Goal: Information Seeking & Learning: Find specific fact

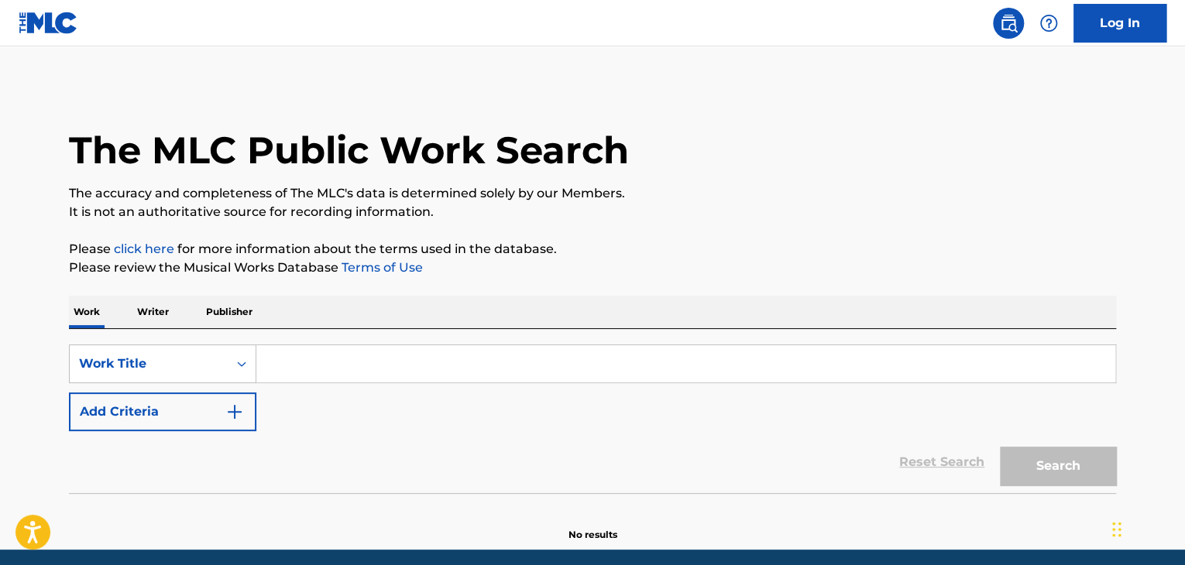
click at [164, 407] on button "Add Criteria" at bounding box center [162, 412] width 187 height 39
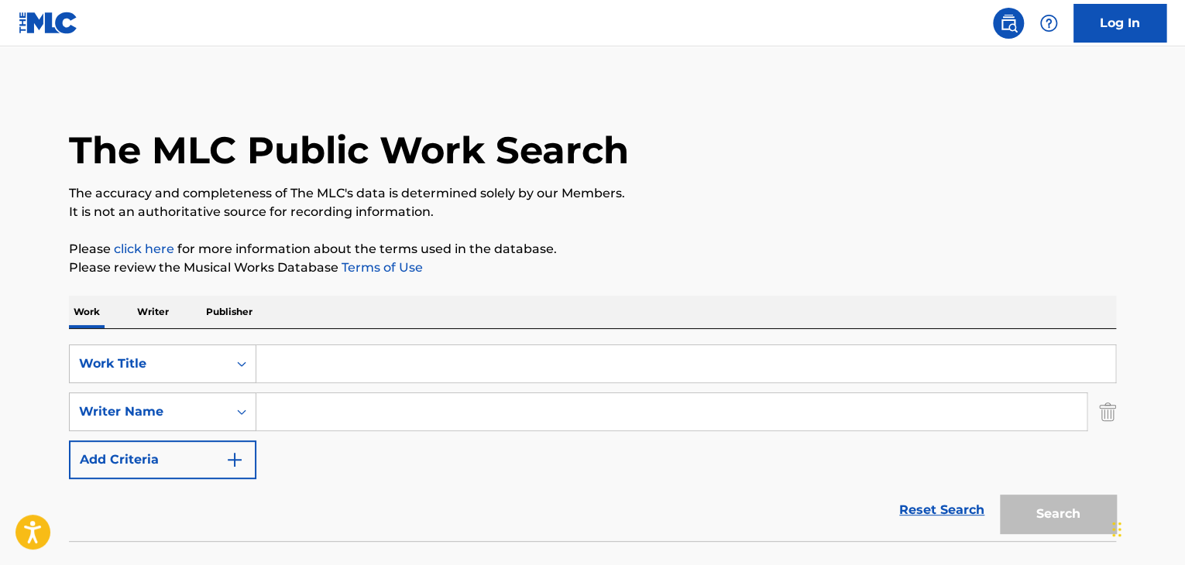
click at [336, 366] on input "Search Form" at bounding box center [685, 363] width 859 height 37
paste input "Lo Nuestro Claire Valerie Delić"
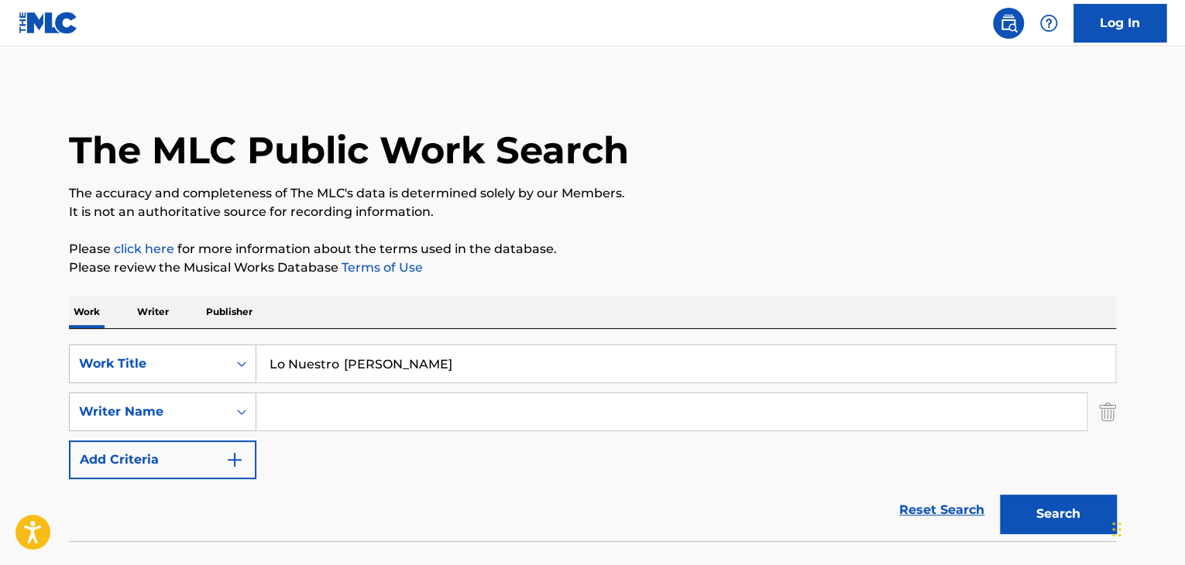
drag, startPoint x: 347, startPoint y: 356, endPoint x: 733, endPoint y: 400, distance: 388.9
click at [731, 400] on div "SearchWithCriteriaa0a0f9f3-bd1d-45e6-aab6-5f60d588a3ff Work Title Lo Nuestro Cl…" at bounding box center [592, 412] width 1047 height 135
type input "Lo Nuestro"
click at [478, 421] on input "Search Form" at bounding box center [671, 411] width 830 height 37
paste input "[PERSON_NAME]"
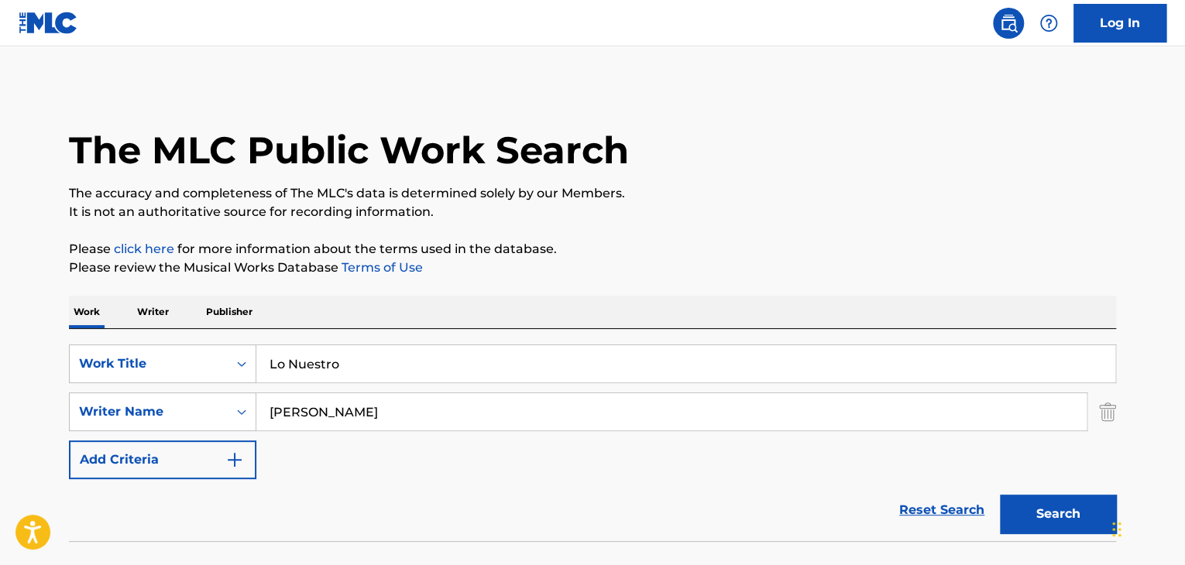
click at [1058, 508] on button "Search" at bounding box center [1058, 514] width 116 height 39
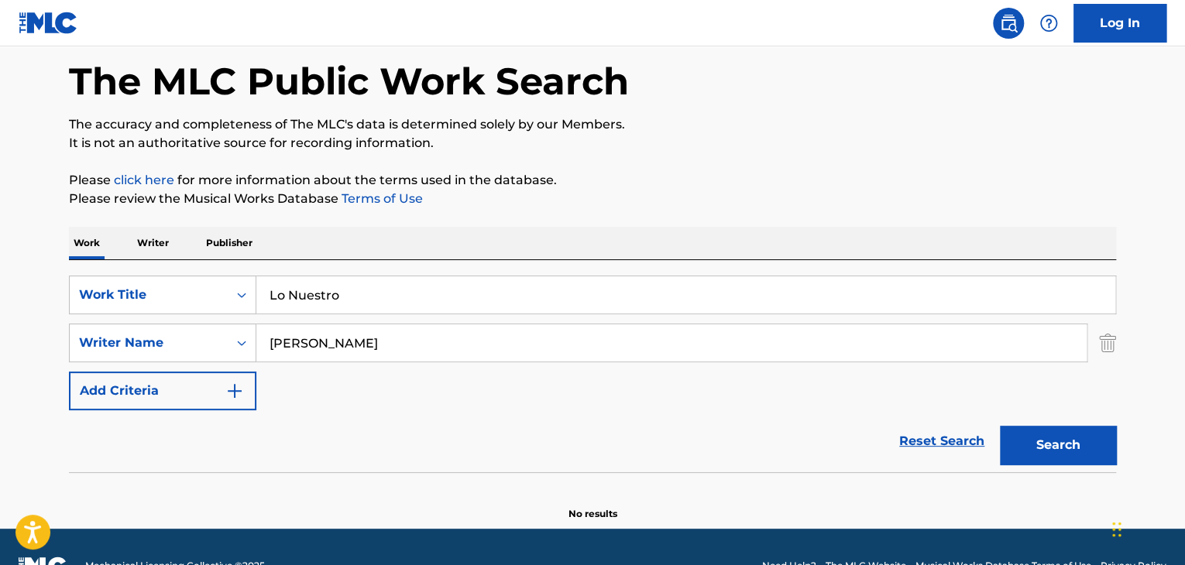
scroll to position [107, 0]
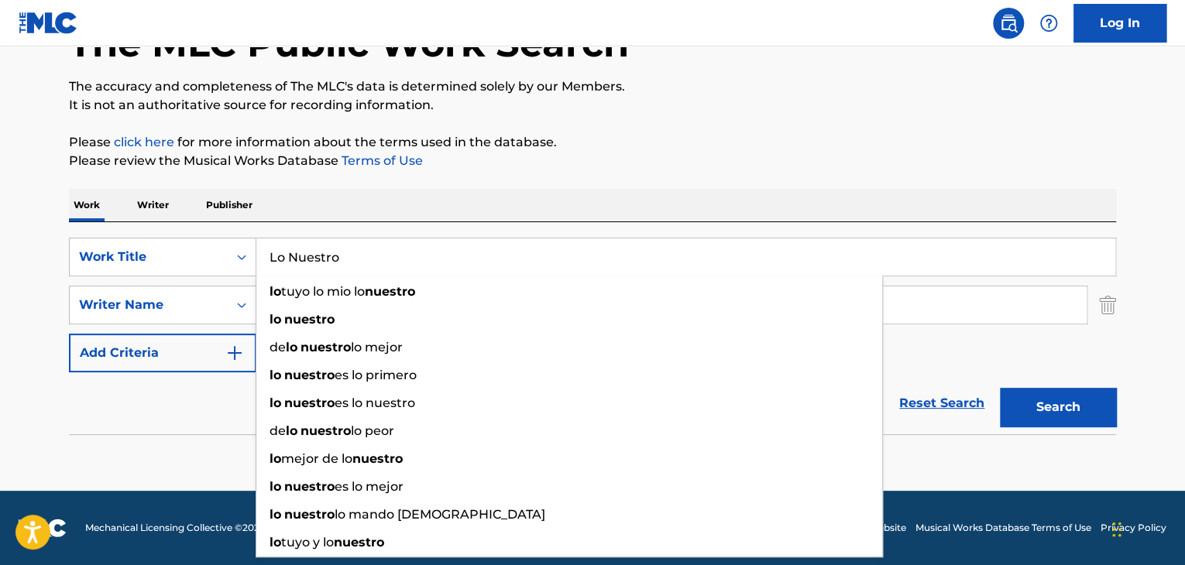
drag, startPoint x: 349, startPoint y: 238, endPoint x: 197, endPoint y: 234, distance: 152.6
click at [192, 235] on div "SearchWithCriteriaa0a0f9f3-bd1d-45e6-aab6-5f60d588a3ff Work Title Lo Nuestro lo…" at bounding box center [592, 328] width 1047 height 212
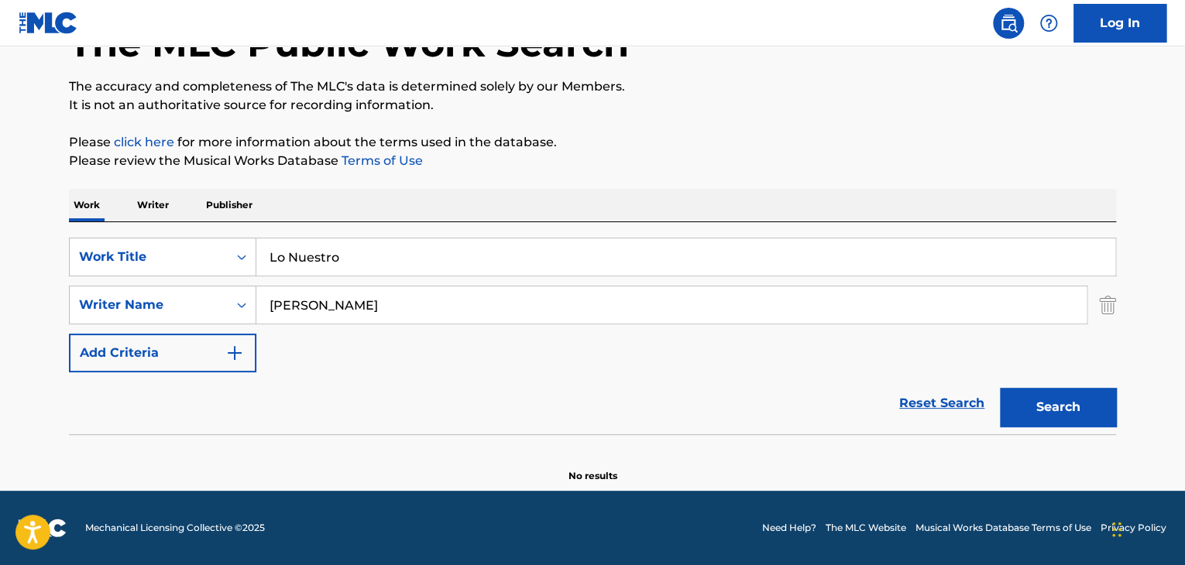
click at [721, 145] on p "Please click here for more information about the terms used in the database." at bounding box center [592, 142] width 1047 height 19
drag, startPoint x: 355, startPoint y: 304, endPoint x: 310, endPoint y: 304, distance: 45.7
click at [310, 304] on input "[PERSON_NAME]" at bounding box center [671, 304] width 830 height 37
type input "[PERSON_NAME]"
click at [1025, 416] on button "Search" at bounding box center [1058, 407] width 116 height 39
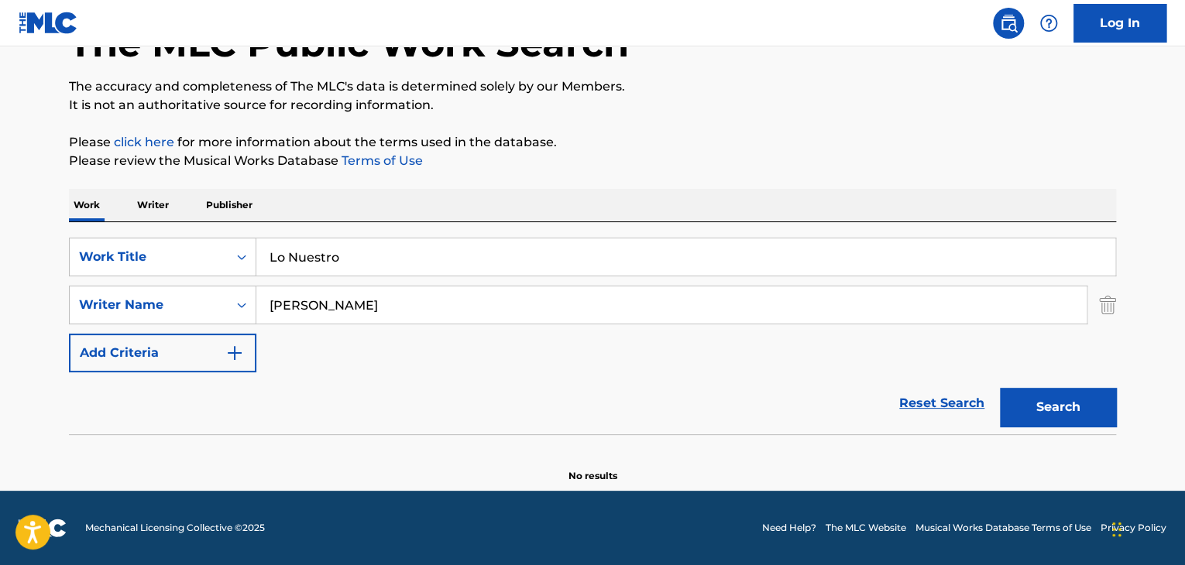
drag, startPoint x: 352, startPoint y: 251, endPoint x: 170, endPoint y: 234, distance: 183.5
click at [170, 234] on div "SearchWithCriteriaa0a0f9f3-bd1d-45e6-aab6-5f60d588a3ff Work Title Lo Nuestro Se…" at bounding box center [592, 328] width 1047 height 212
paste input "No Descansa"
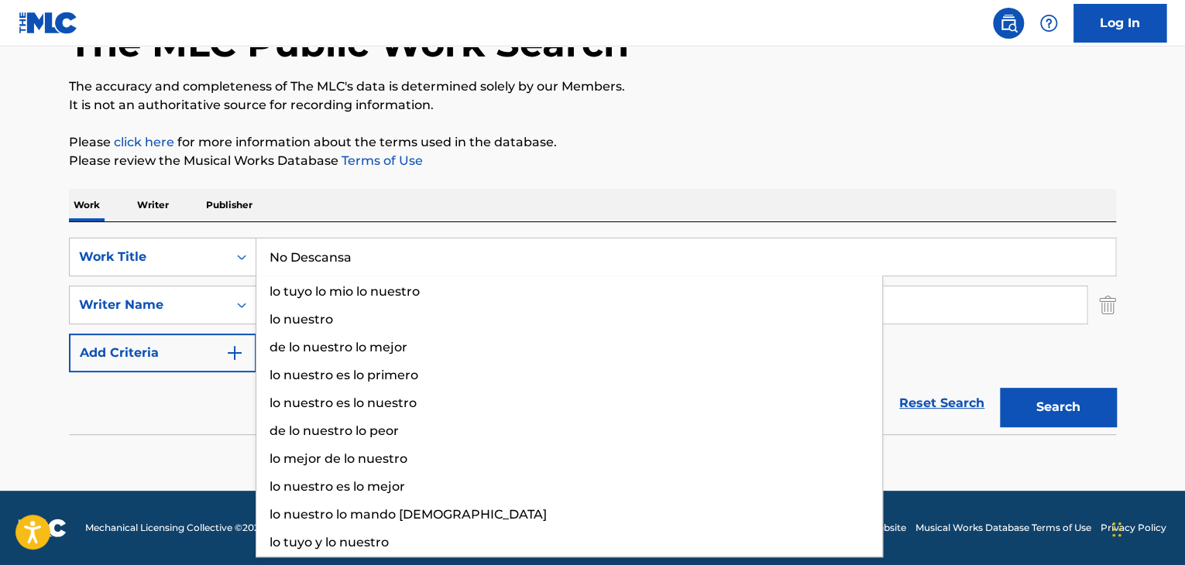
type input "No Descansa"
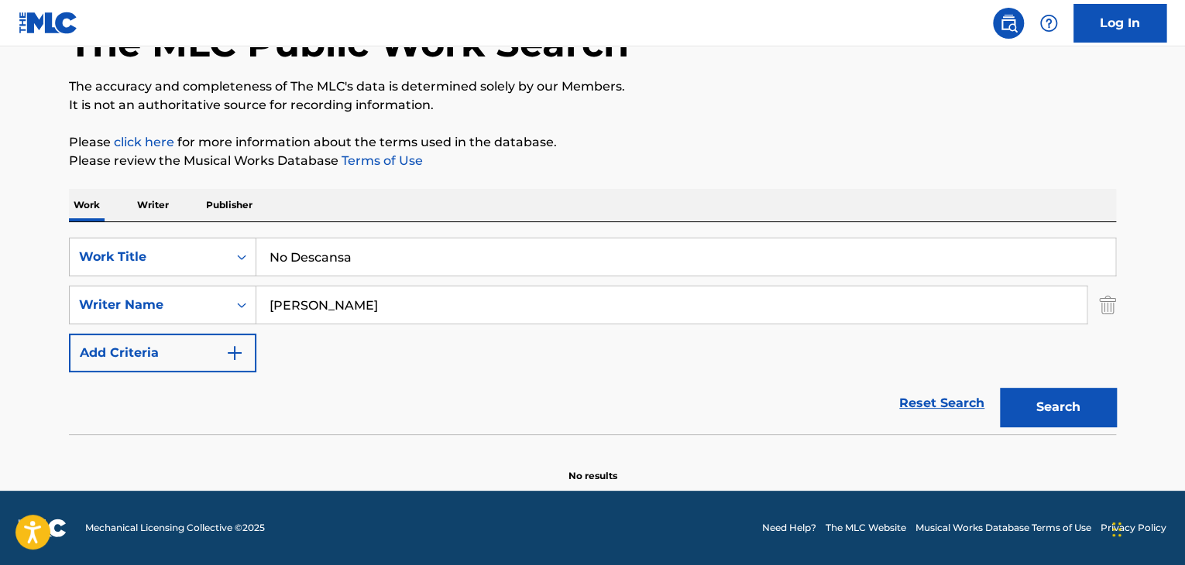
click at [1044, 399] on button "Search" at bounding box center [1058, 407] width 116 height 39
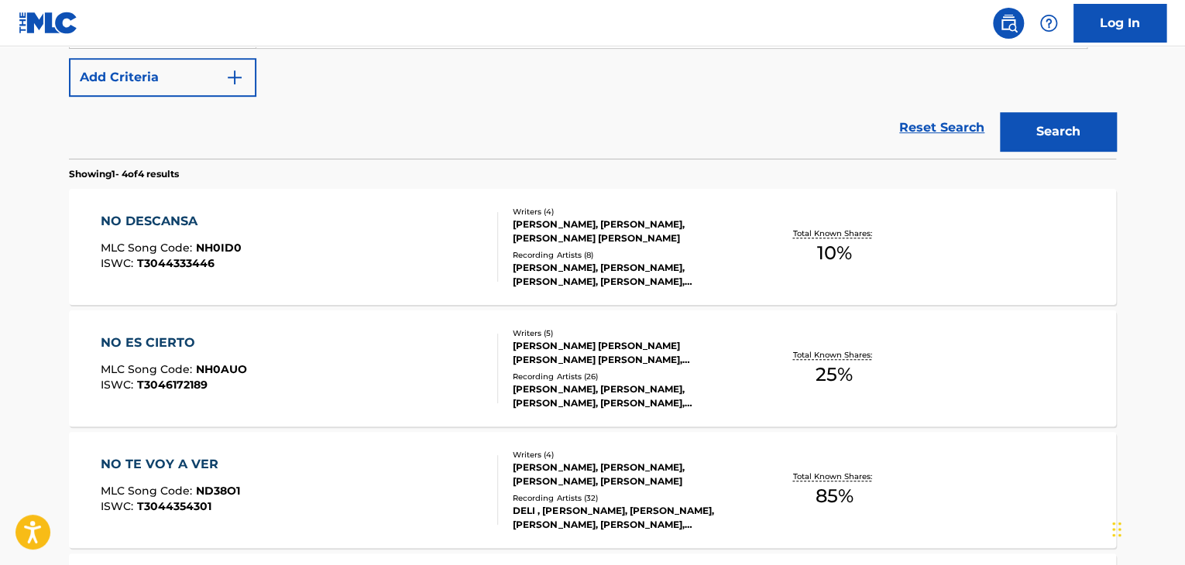
scroll to position [409, 0]
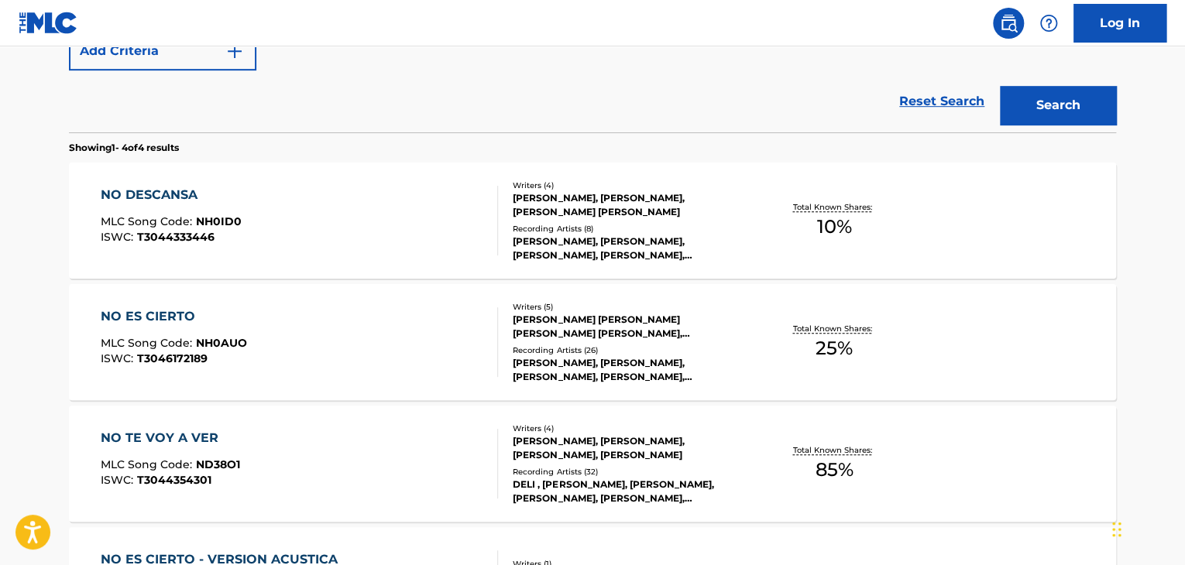
click at [355, 210] on div "NO DESCANSA MLC Song Code : NH0ID0 ISWC : T3044333446" at bounding box center [300, 221] width 398 height 70
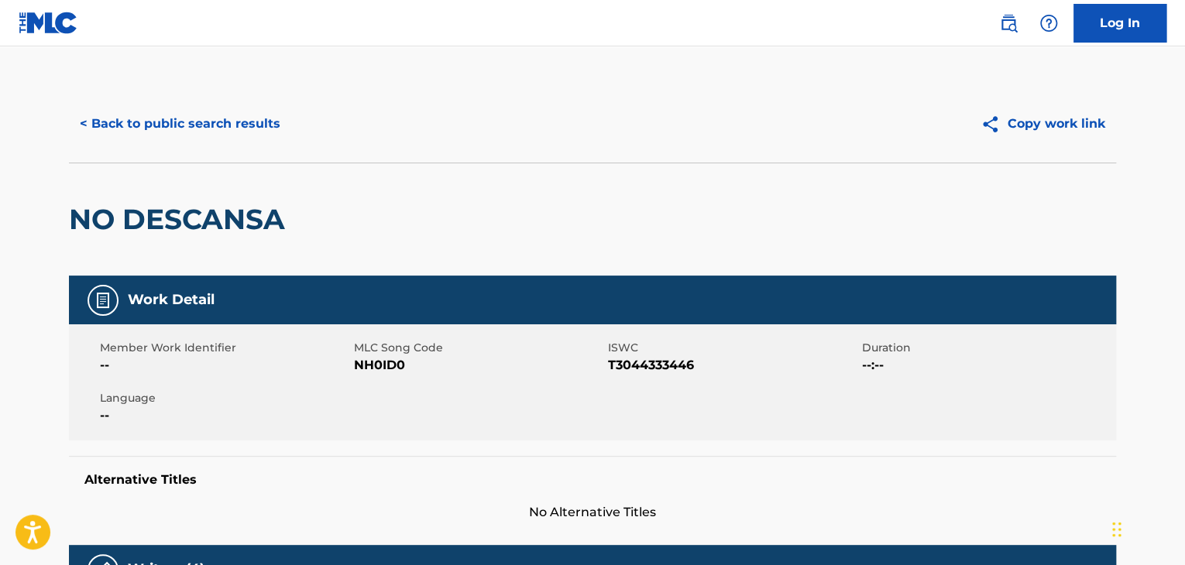
click at [155, 125] on button "< Back to public search results" at bounding box center [180, 124] width 222 height 39
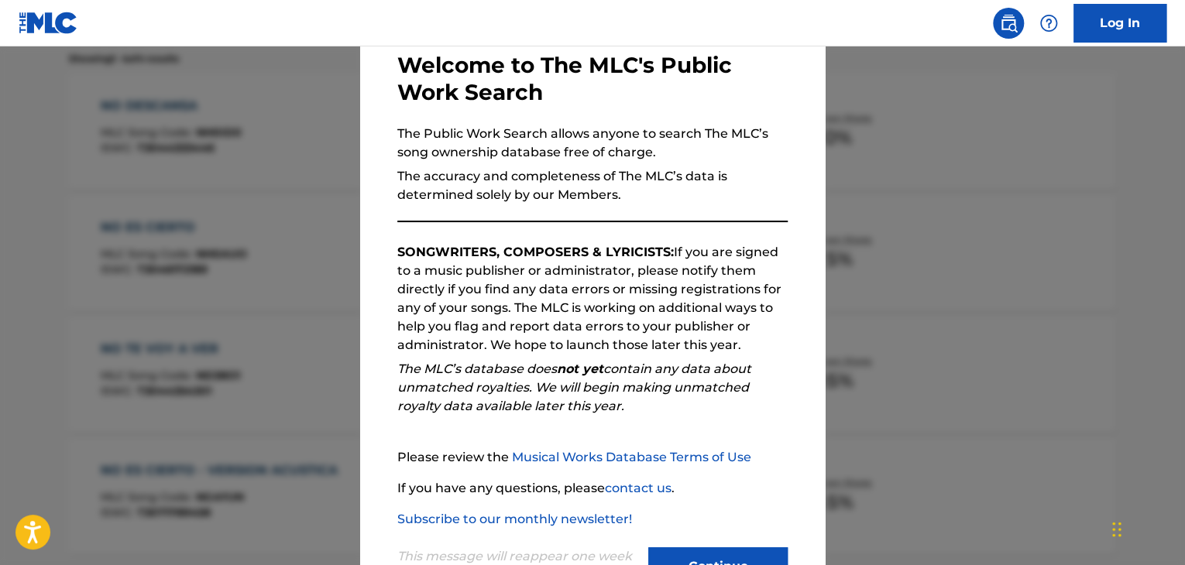
scroll to position [143, 0]
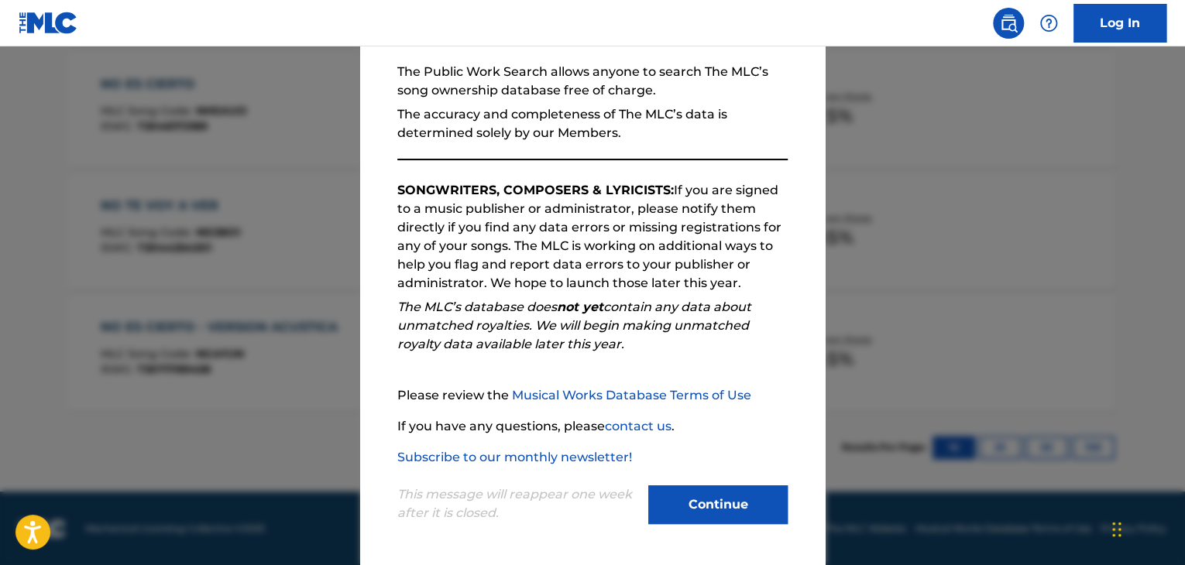
click at [720, 501] on button "Continue" at bounding box center [717, 504] width 139 height 39
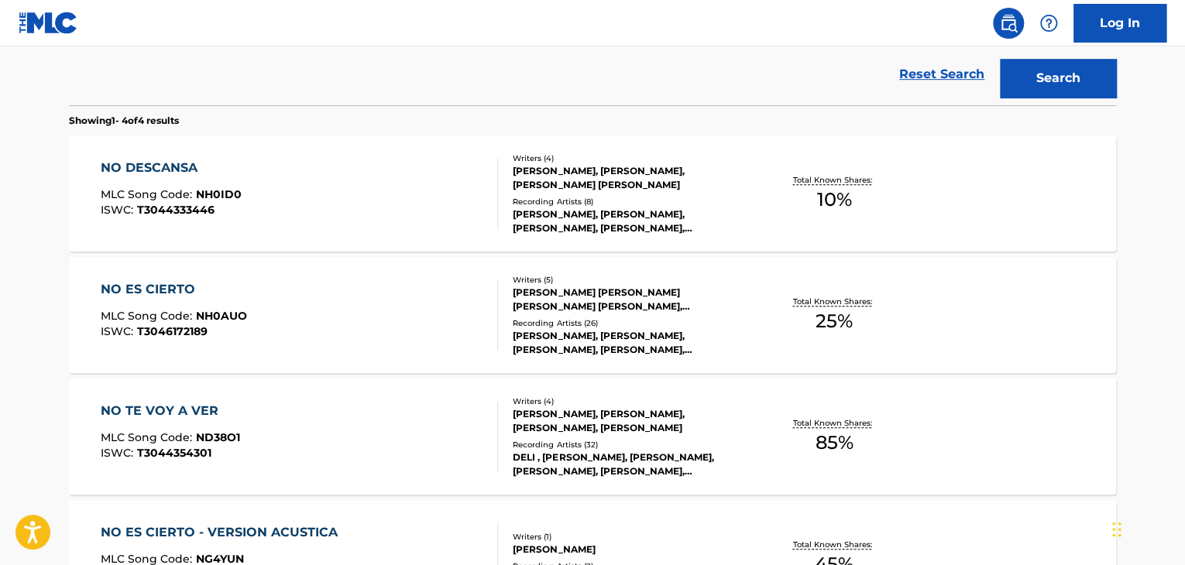
scroll to position [254, 0]
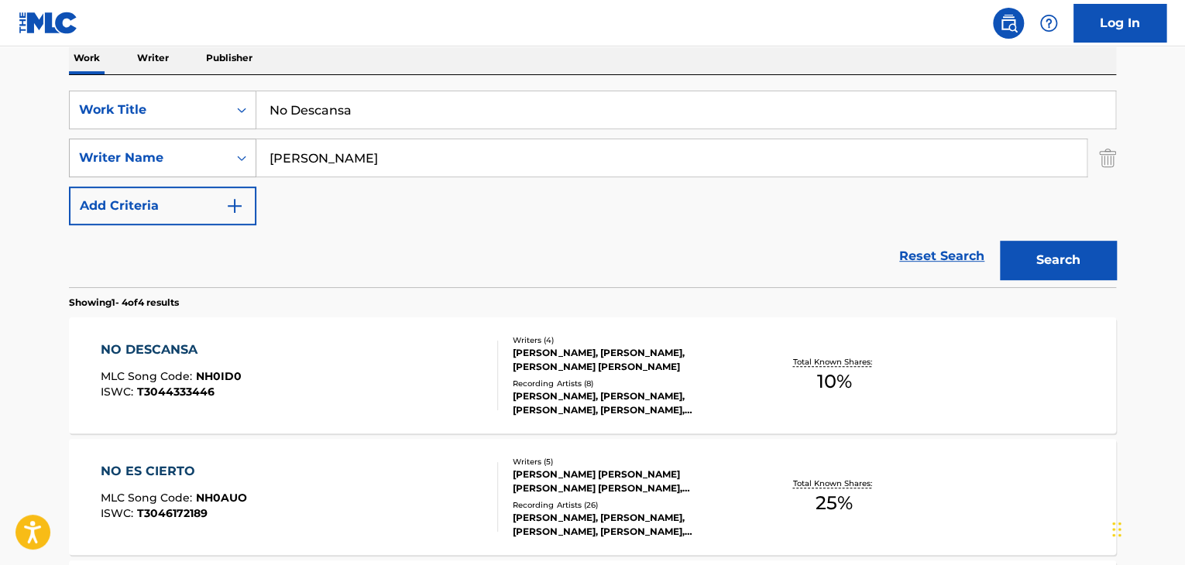
drag, startPoint x: 120, startPoint y: 153, endPoint x: 95, endPoint y: 147, distance: 25.5
click at [95, 148] on div "SearchWithCriteria0b3a67b1-340d-42f4-93b5-32000575158a Writer Name Claire Delić" at bounding box center [592, 158] width 1047 height 39
paste input "Willy Rodríguez"
click at [1052, 262] on button "Search" at bounding box center [1058, 260] width 116 height 39
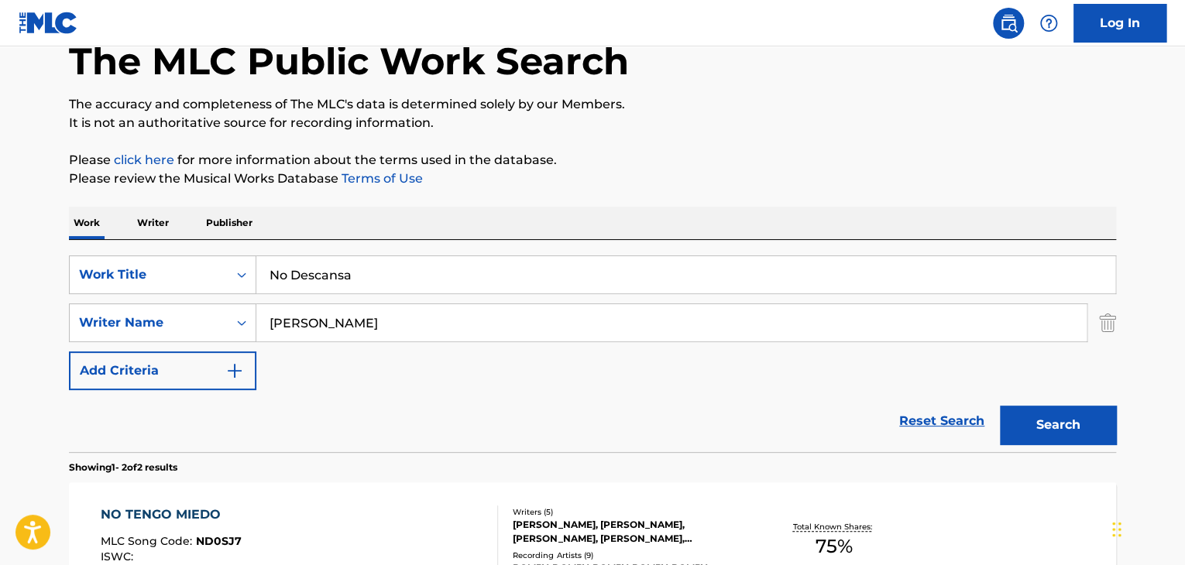
scroll to position [244, 0]
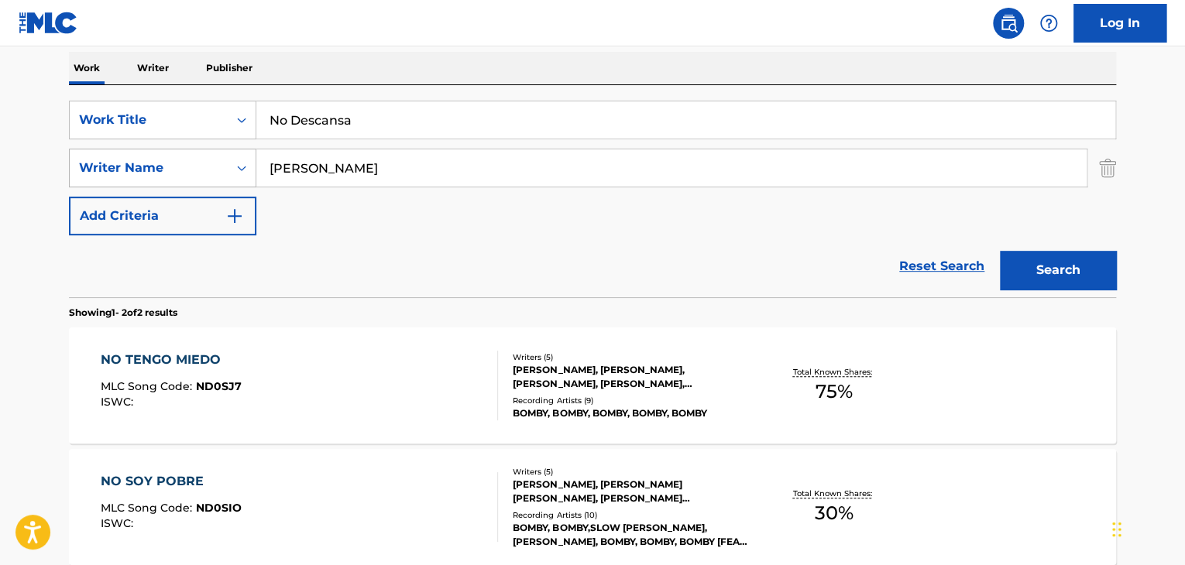
drag, startPoint x: 437, startPoint y: 161, endPoint x: 219, endPoint y: 153, distance: 218.5
click at [221, 153] on div "SearchWithCriteria0b3a67b1-340d-42f4-93b5-32000575158a Writer Name Willy Rodríg…" at bounding box center [592, 168] width 1047 height 39
paste input "[PERSON_NAME]"
type input "[PERSON_NAME]"
click at [1097, 266] on button "Search" at bounding box center [1058, 270] width 116 height 39
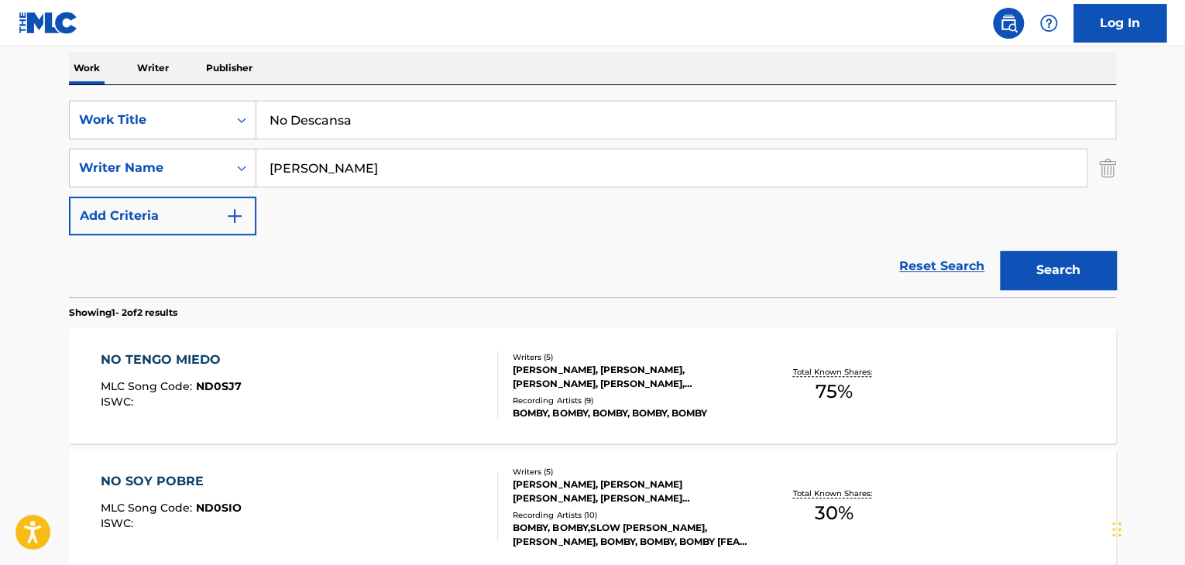
scroll to position [157, 0]
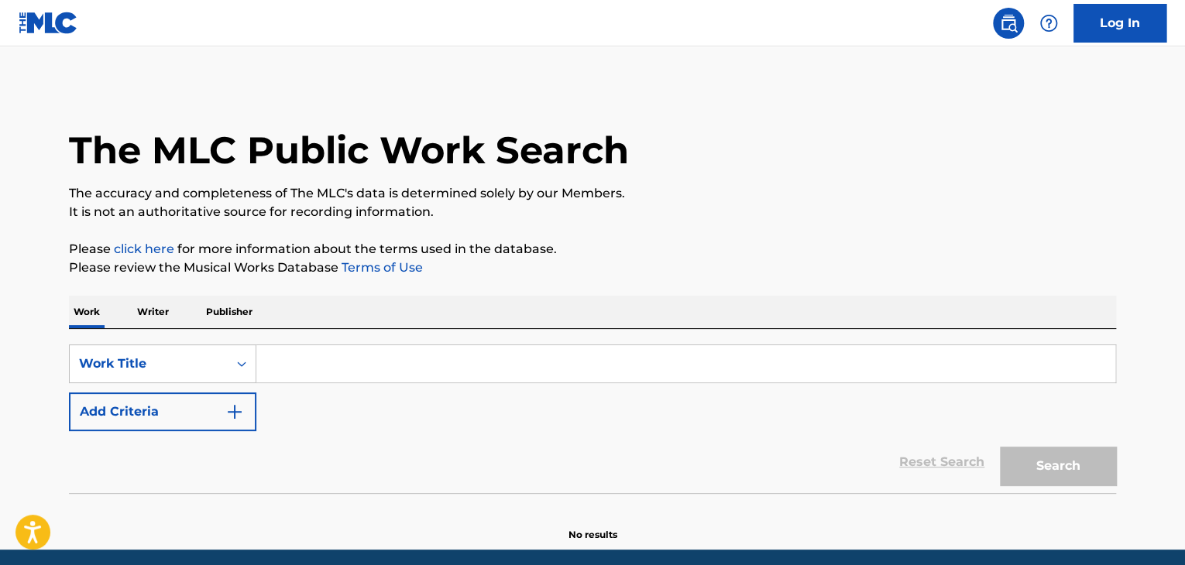
click at [362, 367] on input "Search Form" at bounding box center [685, 363] width 859 height 37
paste input "No Descansa"
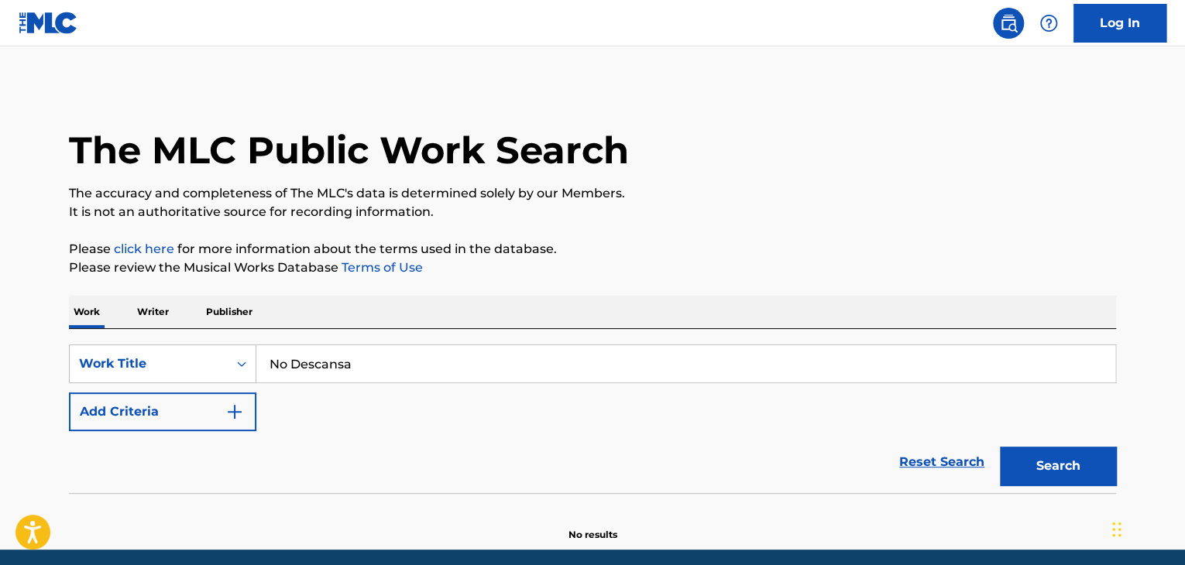
type input "No Descansa"
click at [148, 425] on button "Add Criteria" at bounding box center [162, 412] width 187 height 39
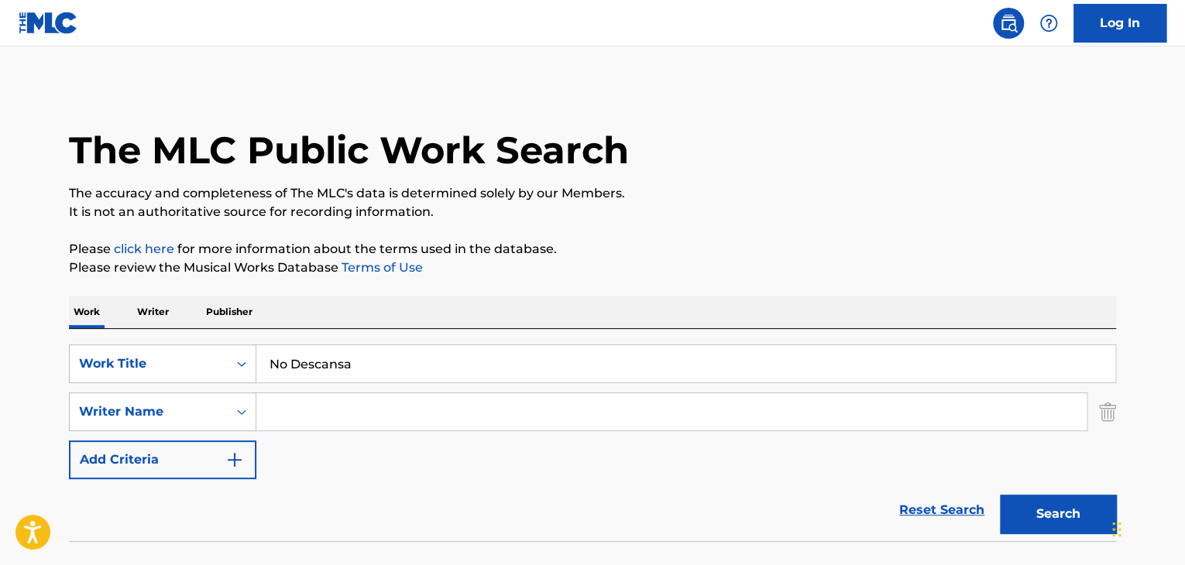
click at [313, 403] on input "Search Form" at bounding box center [671, 411] width 830 height 37
paste input "[PERSON_NAME]"
type input "[PERSON_NAME]"
click at [1085, 506] on button "Search" at bounding box center [1058, 514] width 116 height 39
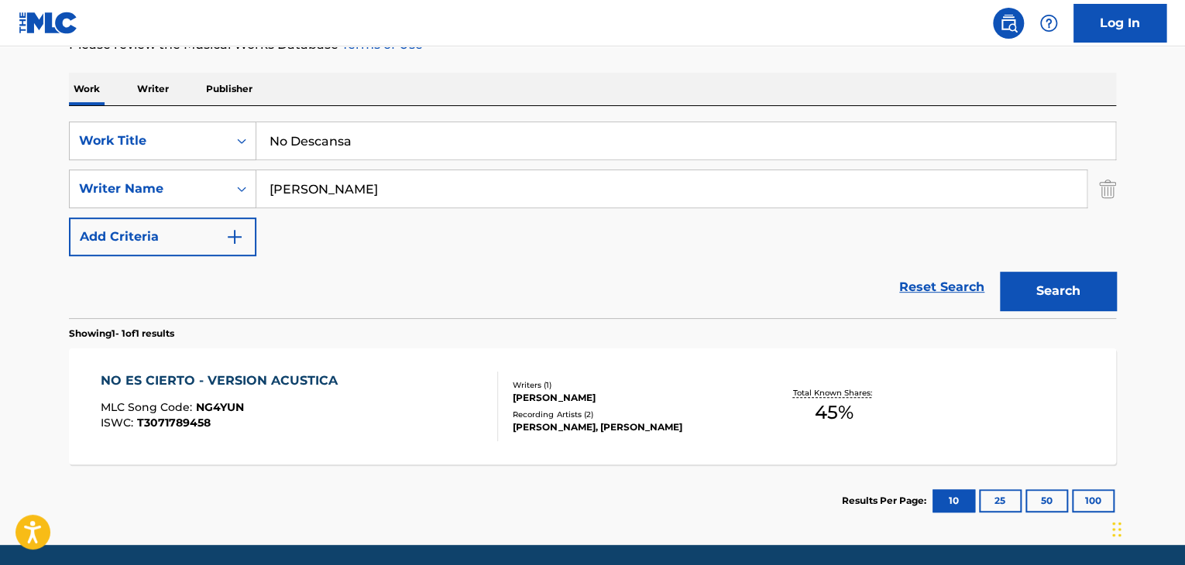
scroll to position [232, 0]
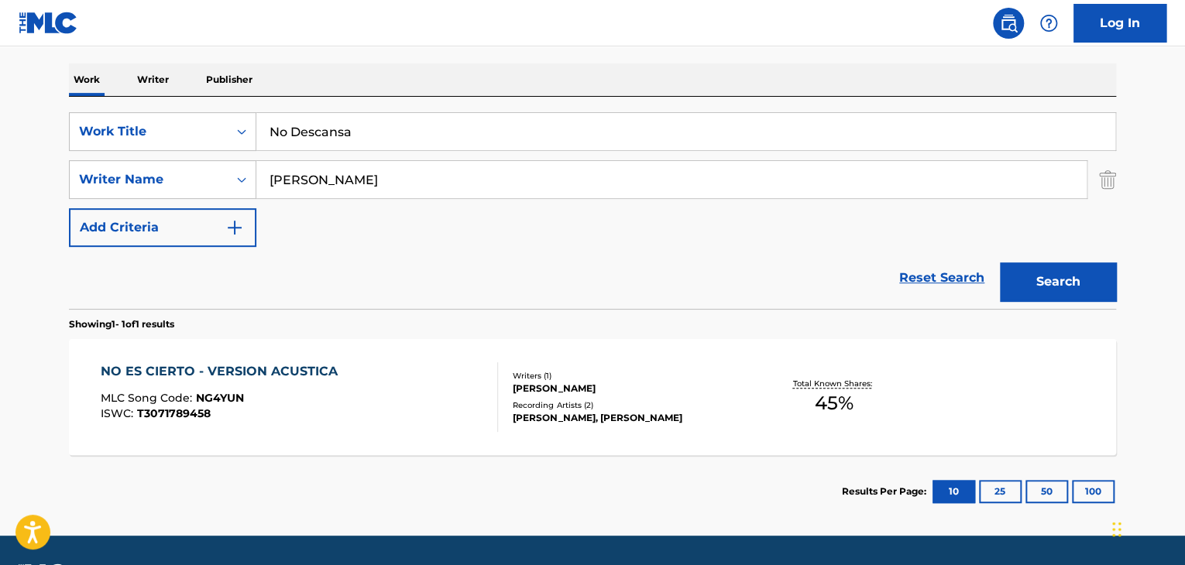
click at [709, 422] on div "[PERSON_NAME], [PERSON_NAME]" at bounding box center [630, 418] width 234 height 14
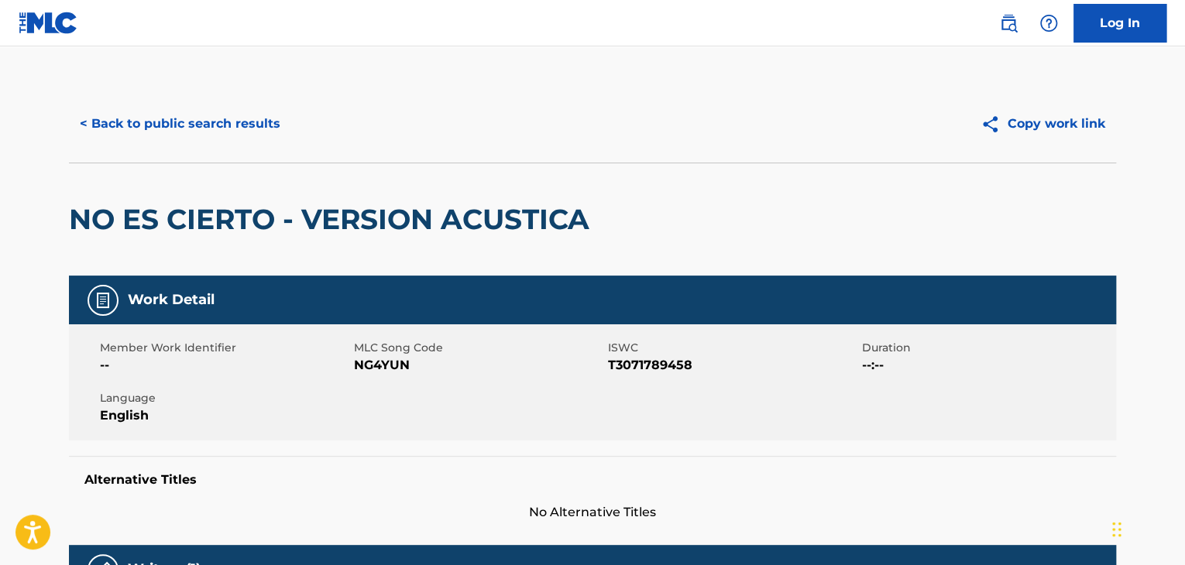
click at [124, 119] on button "< Back to public search results" at bounding box center [180, 124] width 222 height 39
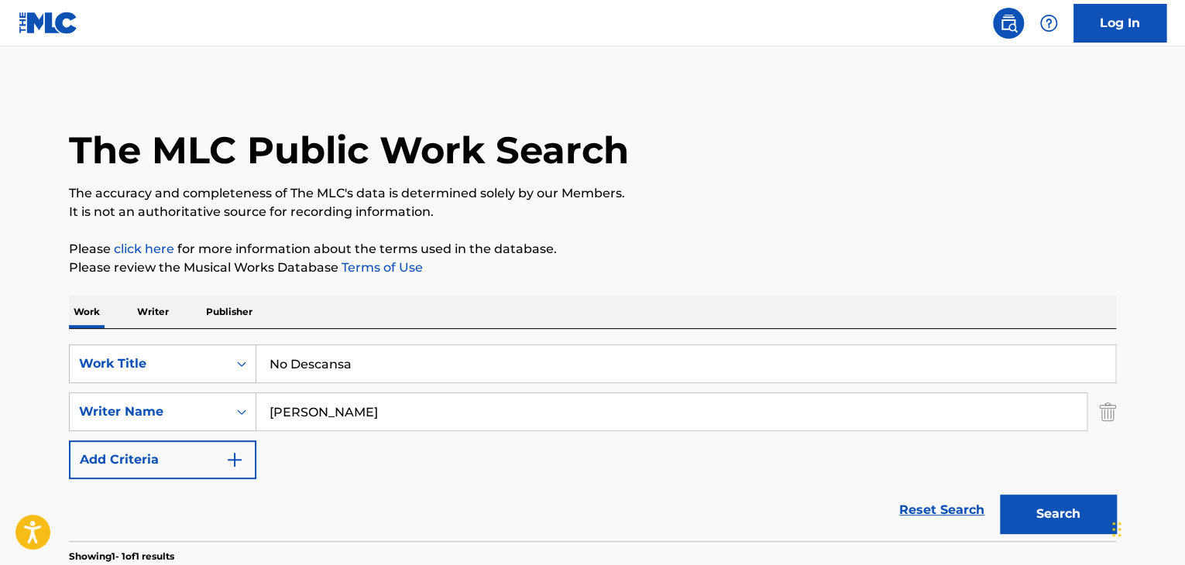
scroll to position [189, 0]
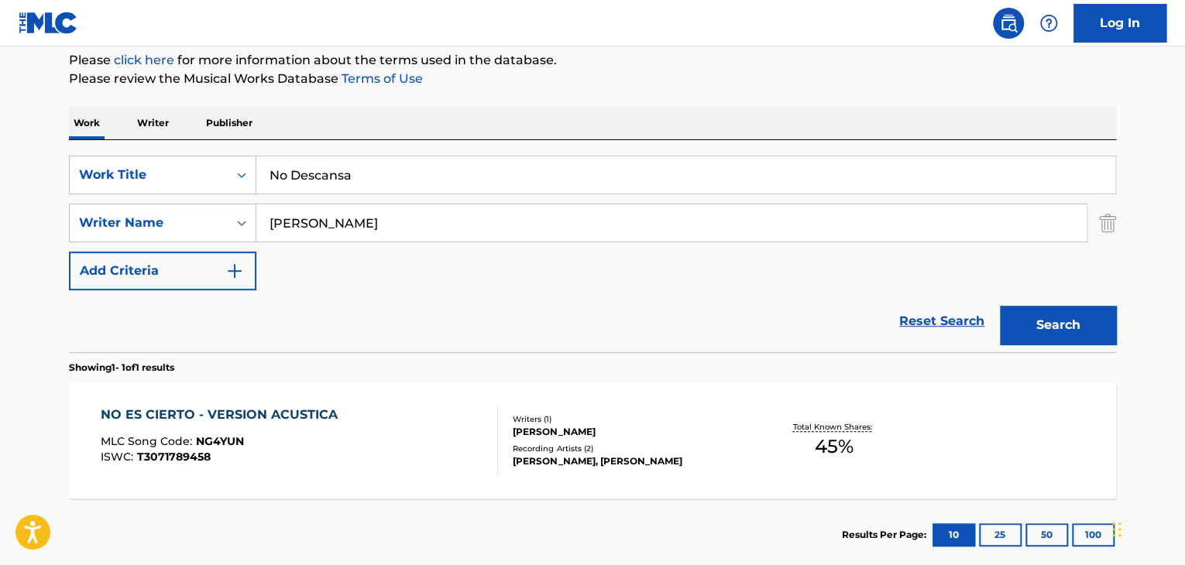
drag, startPoint x: 352, startPoint y: 221, endPoint x: 319, endPoint y: 217, distance: 32.8
click at [319, 217] on input "[PERSON_NAME]" at bounding box center [671, 222] width 830 height 37
type input "[PERSON_NAME]"
click at [1034, 322] on button "Search" at bounding box center [1058, 325] width 116 height 39
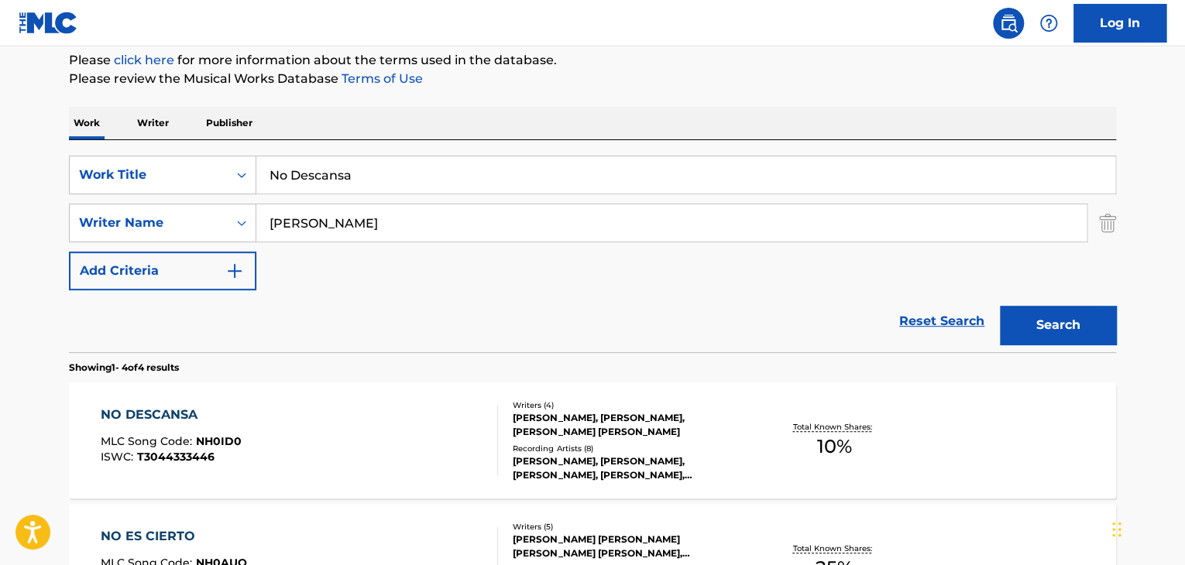
click at [403, 437] on div "NO DESCANSA MLC Song Code : NH0ID0 ISWC : T3044333446" at bounding box center [300, 441] width 398 height 70
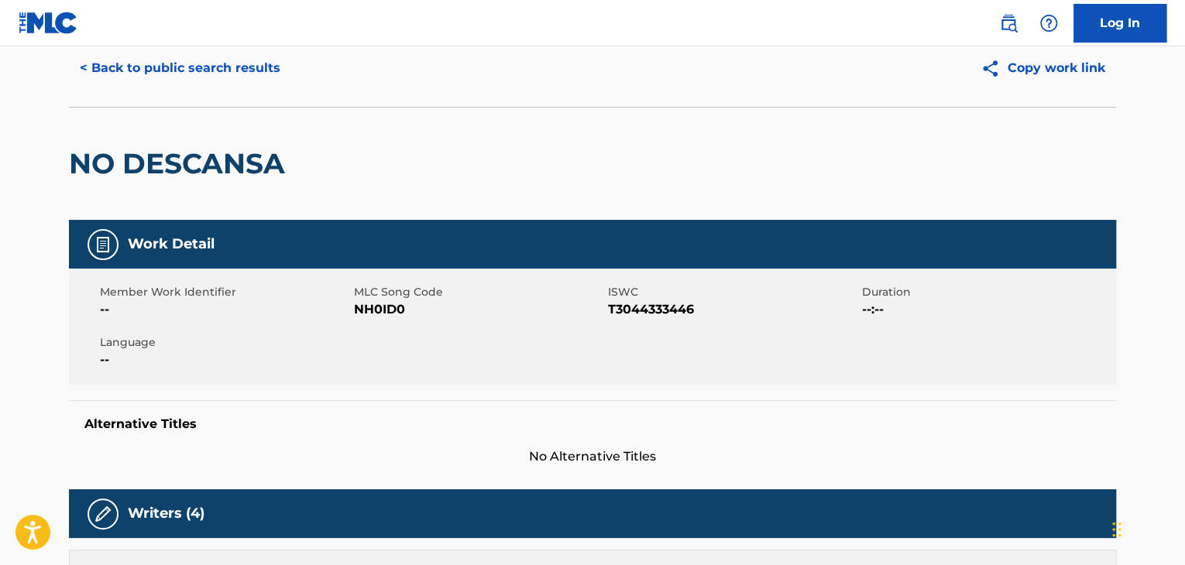
scroll to position [310, 0]
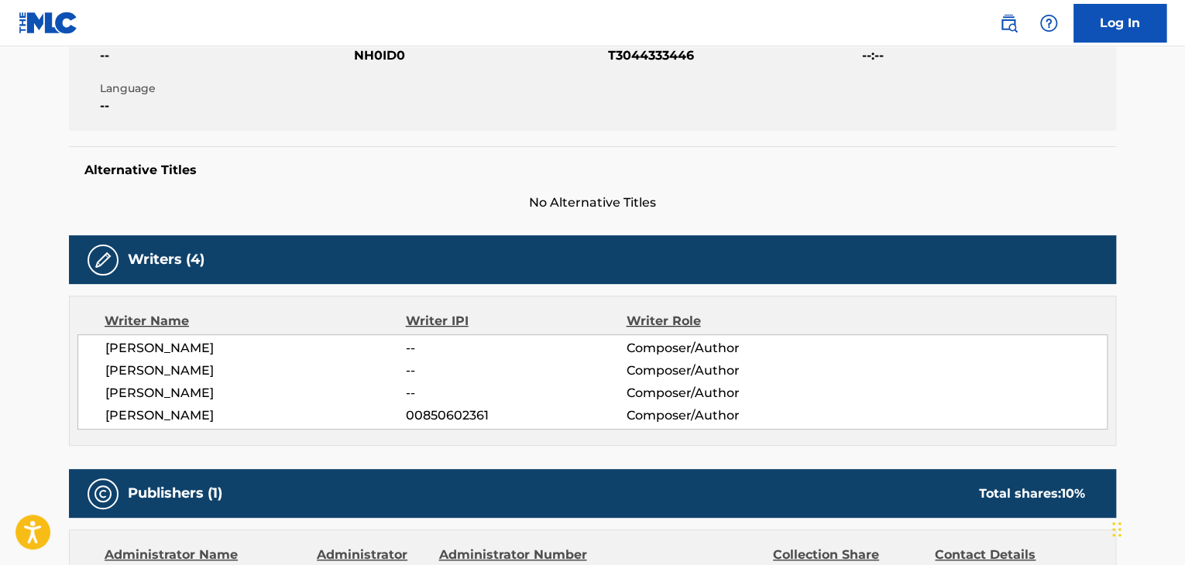
drag, startPoint x: 293, startPoint y: 409, endPoint x: 104, endPoint y: 349, distance: 198.1
click at [104, 349] on div "[PERSON_NAME] -- Composer/Author [PERSON_NAME] -- Composer/Author [PERSON_NAME]…" at bounding box center [592, 381] width 1030 height 95
copy div "[PERSON_NAME] -- Composer/Author [PERSON_NAME] -- Composer/Author [PERSON_NAME]…"
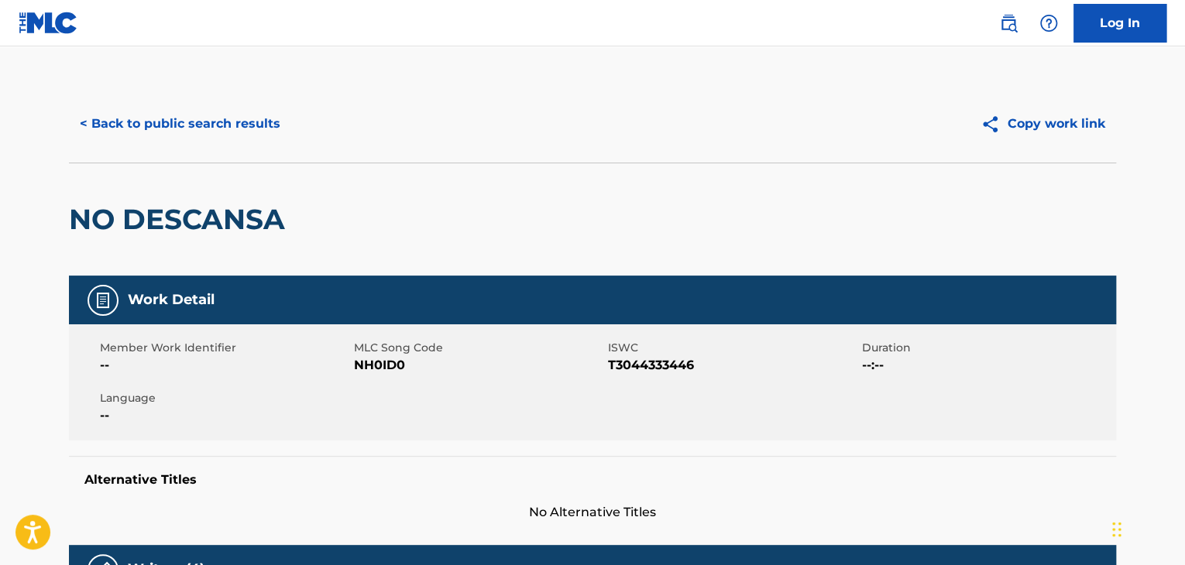
scroll to position [77, 0]
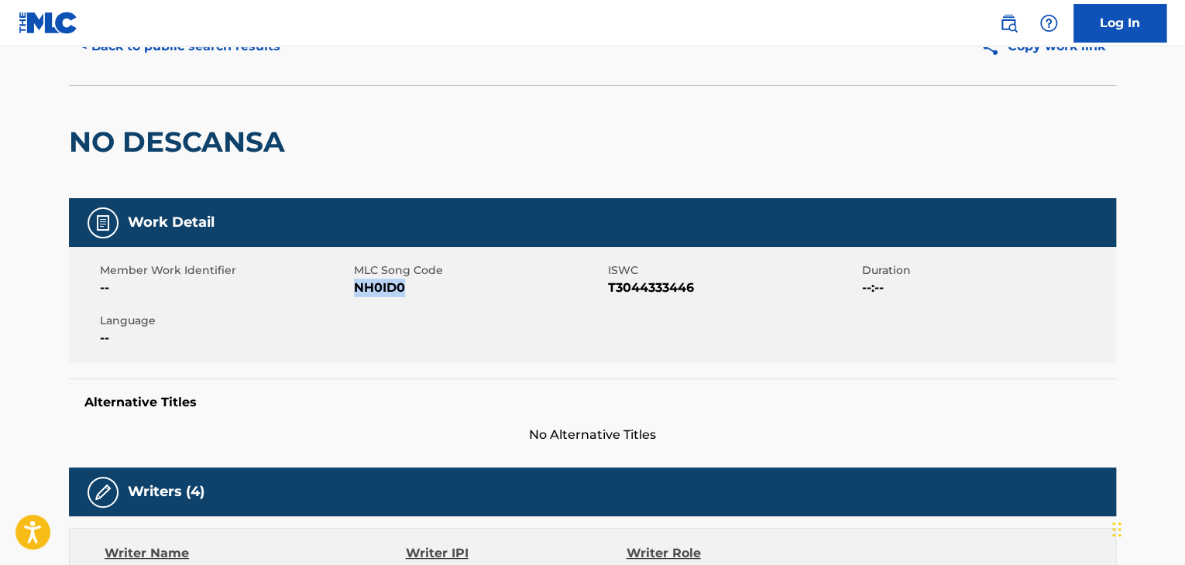
drag, startPoint x: 407, startPoint y: 300, endPoint x: 355, endPoint y: 292, distance: 52.4
click at [355, 292] on div "Member Work Identifier -- MLC Song Code NH0ID0 ISWC T3044333446 Duration --:-- …" at bounding box center [592, 305] width 1047 height 116
copy span "NH0ID0"
drag, startPoint x: 713, startPoint y: 294, endPoint x: 597, endPoint y: 292, distance: 116.2
click at [597, 292] on div "Member Work Identifier -- MLC Song Code NH0ID0 ISWC T3044333446 Duration --:-- …" at bounding box center [592, 305] width 1047 height 116
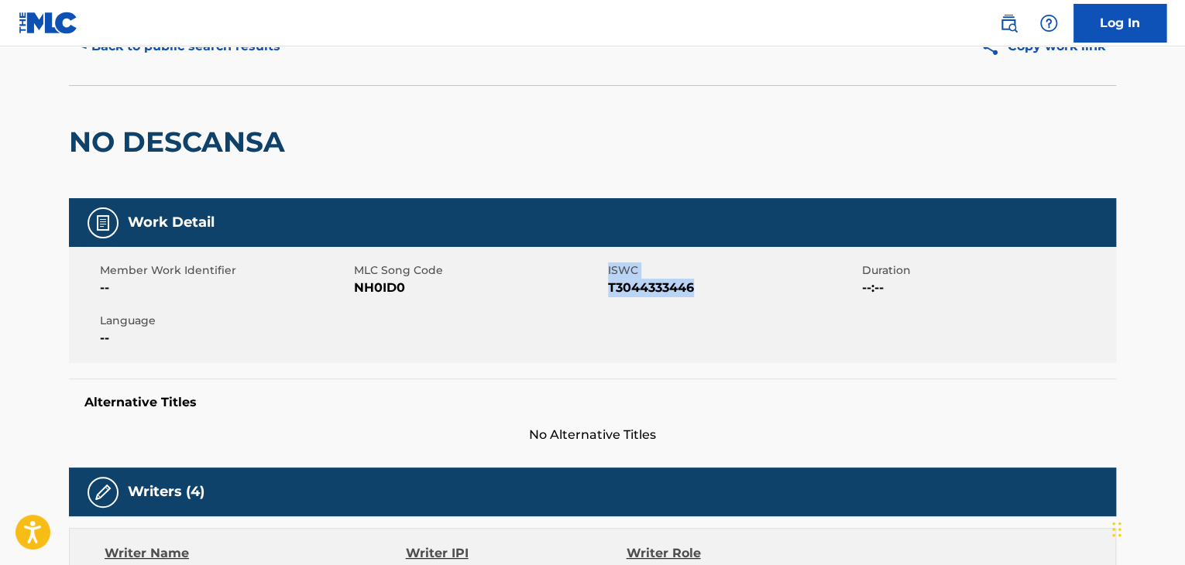
click at [710, 293] on span "T3044333446" at bounding box center [733, 288] width 250 height 19
drag, startPoint x: 712, startPoint y: 293, endPoint x: 610, endPoint y: 286, distance: 102.4
click at [610, 286] on span "T3044333446" at bounding box center [733, 288] width 250 height 19
copy span "T3044333446"
click at [222, 57] on button "< Back to public search results" at bounding box center [180, 46] width 222 height 39
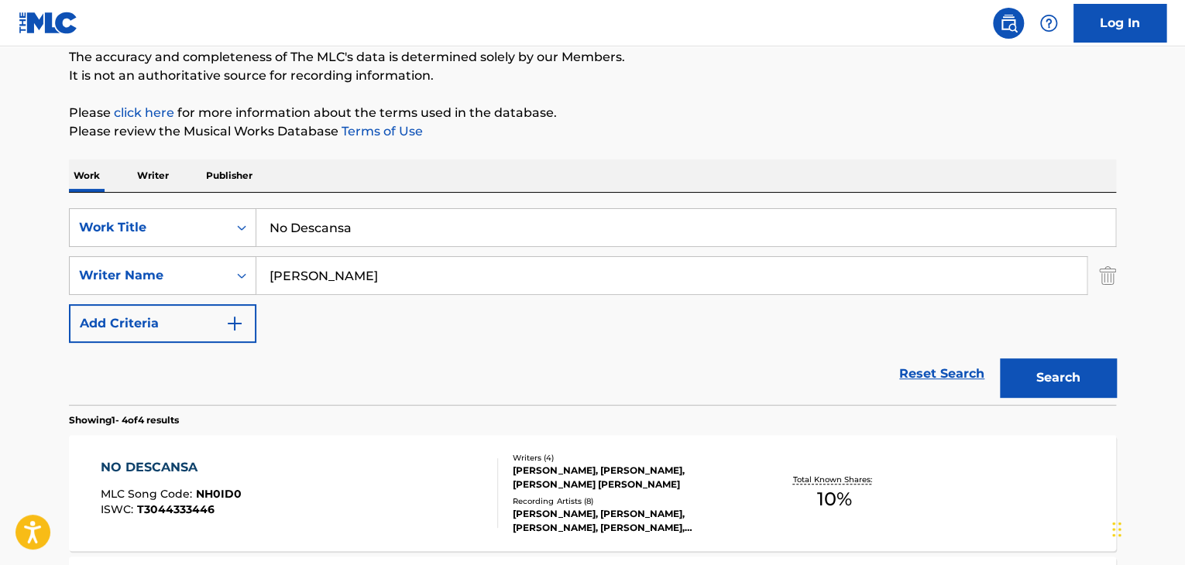
scroll to position [34, 0]
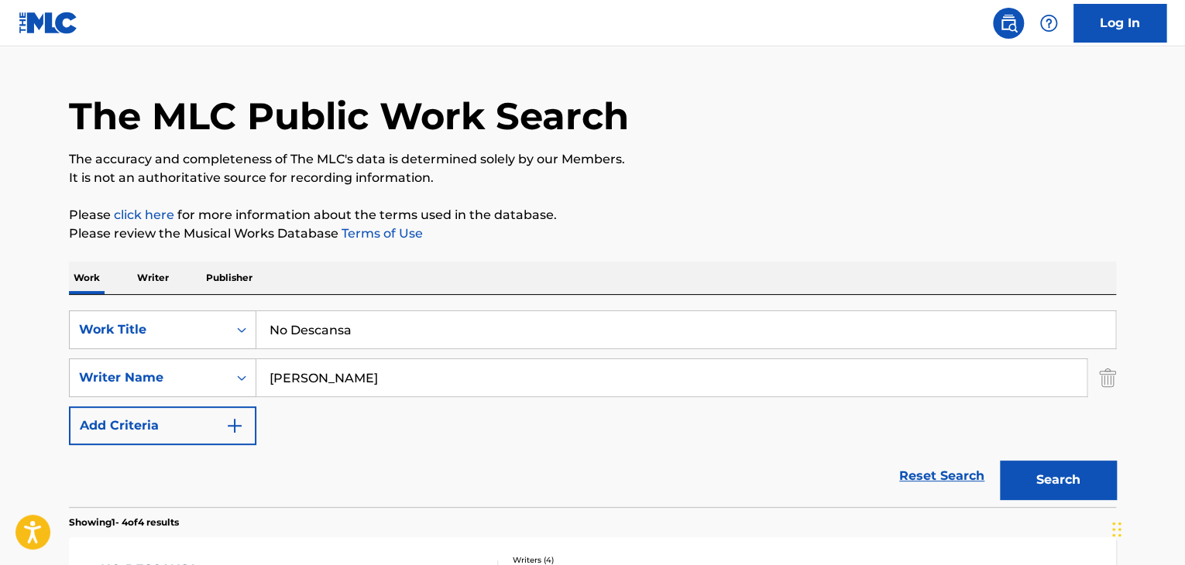
drag, startPoint x: 400, startPoint y: 331, endPoint x: 150, endPoint y: 309, distance: 250.2
click at [150, 309] on div "SearchWithCriteria34483293-607b-4bf6-875a-2138c7802a03 Work Title No Descansa S…" at bounding box center [592, 401] width 1047 height 212
paste input "Es Cierto"
type input "No Es Cierto"
click at [1050, 484] on button "Search" at bounding box center [1058, 480] width 116 height 39
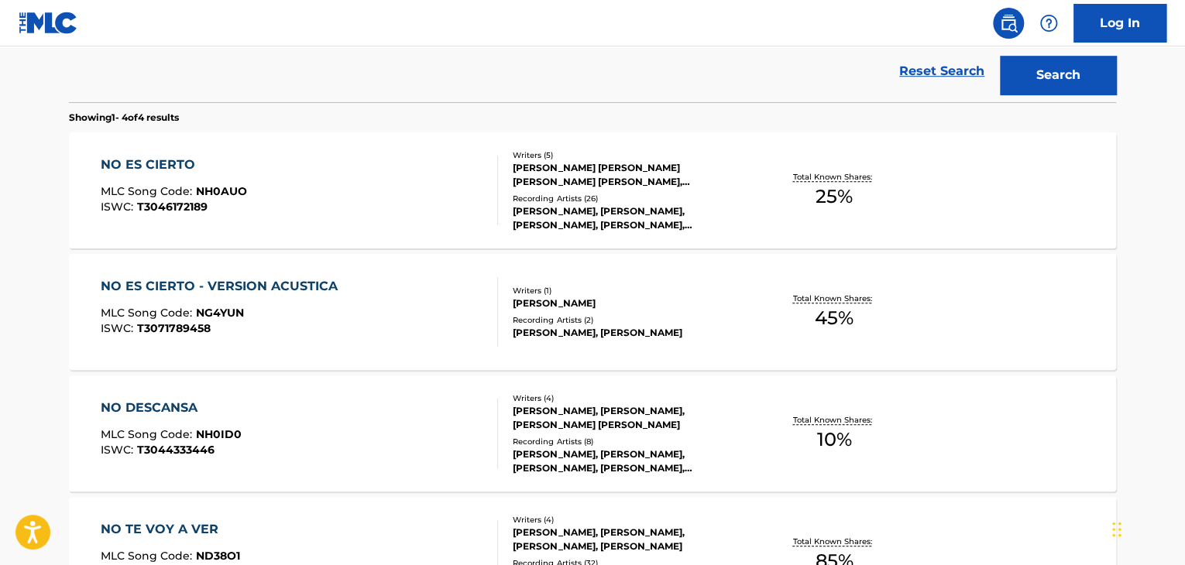
scroll to position [467, 0]
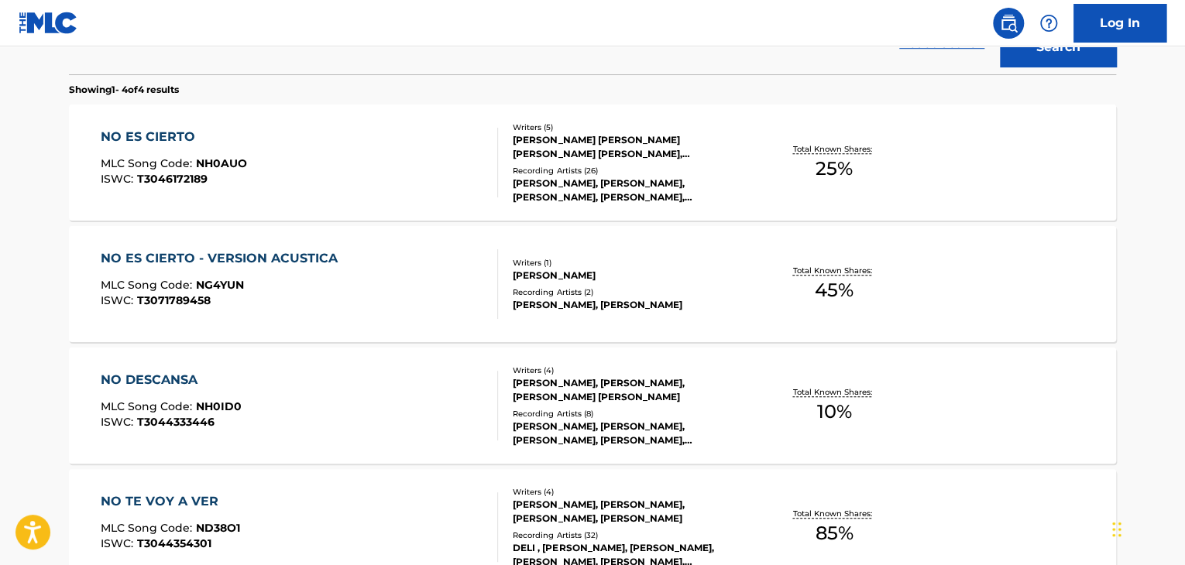
click at [485, 146] on div at bounding box center [491, 163] width 12 height 70
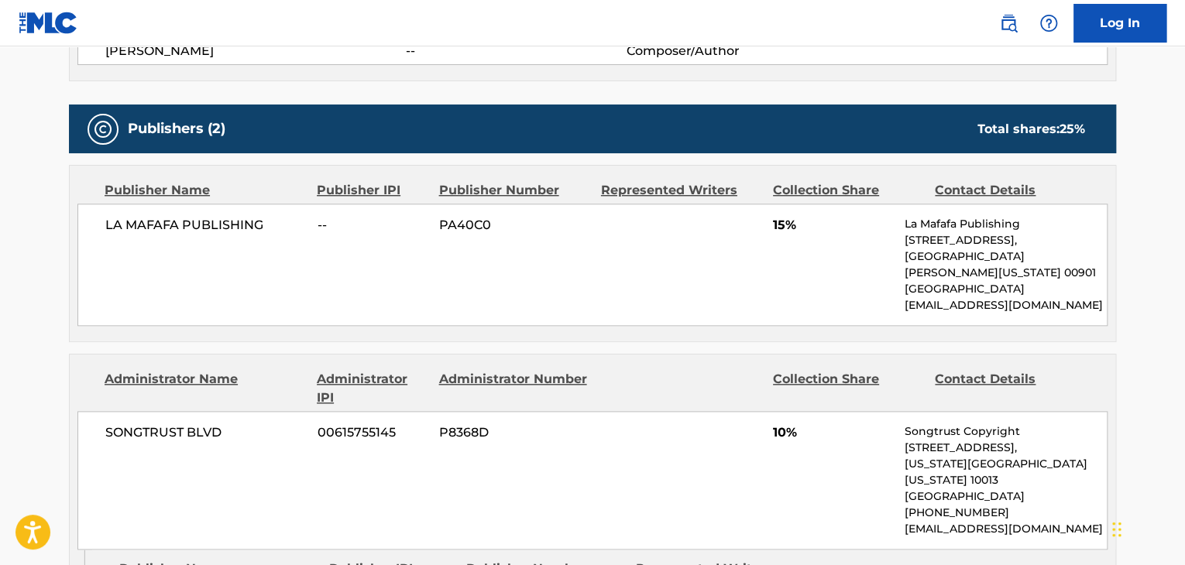
scroll to position [387, 0]
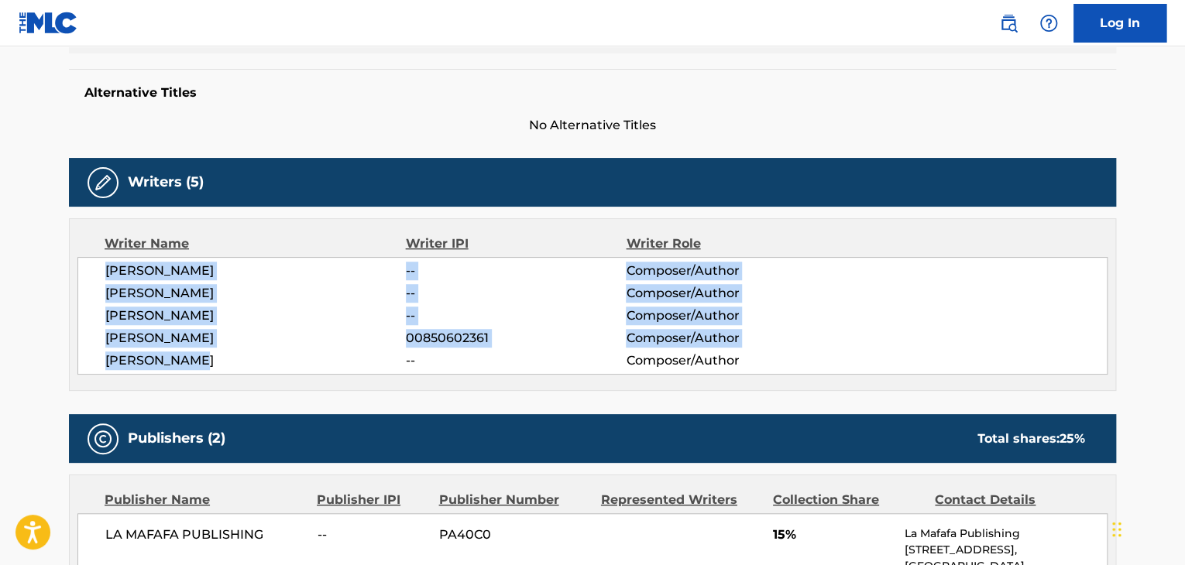
drag, startPoint x: 243, startPoint y: 362, endPoint x: 105, endPoint y: 260, distance: 171.1
click at [105, 260] on div "[PERSON_NAME] -- Composer/Author [PERSON_NAME] -- Composer/Author [PERSON_NAME]…" at bounding box center [592, 316] width 1030 height 118
copy div "[PERSON_NAME] -- Composer/Author [PERSON_NAME] -- Composer/Author [PERSON_NAME]…"
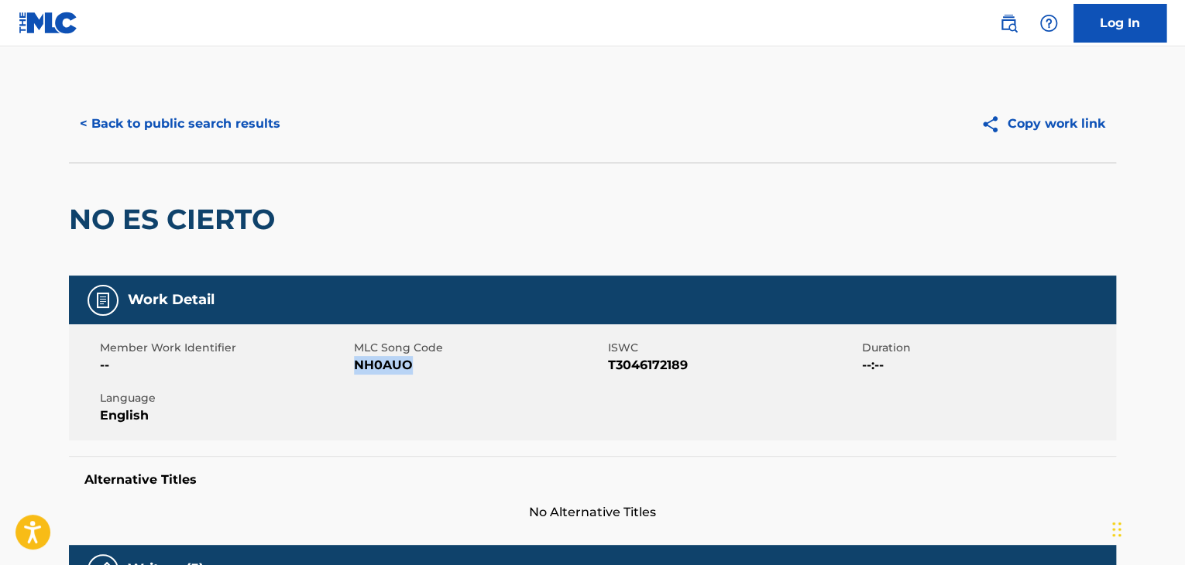
drag, startPoint x: 438, startPoint y: 375, endPoint x: 358, endPoint y: 376, distance: 80.5
click at [358, 376] on div "Member Work Identifier -- MLC Song Code NH0AUO ISWC T3046172189 Duration --:-- …" at bounding box center [592, 382] width 1047 height 116
copy span "NH0AUO"
drag, startPoint x: 651, startPoint y: 363, endPoint x: 604, endPoint y: 363, distance: 47.2
click at [604, 363] on div "Member Work Identifier -- MLC Song Code NH0AUO ISWC T3046172189 Duration --:-- …" at bounding box center [592, 382] width 1047 height 116
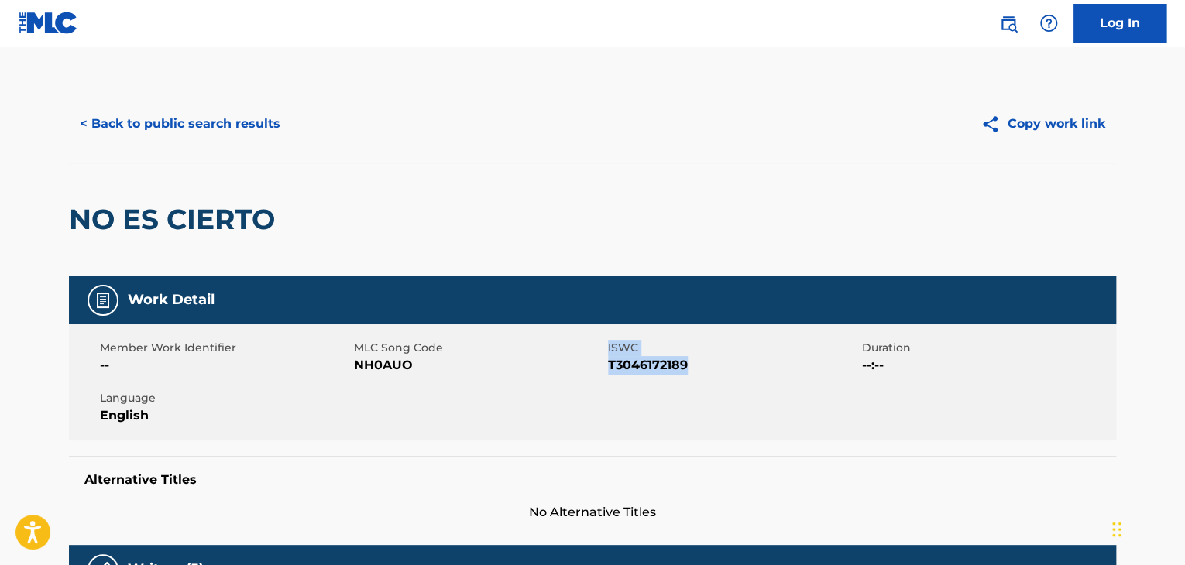
click at [694, 364] on span "T3046172189" at bounding box center [733, 365] width 250 height 19
drag, startPoint x: 693, startPoint y: 367, endPoint x: 610, endPoint y: 366, distance: 82.8
click at [610, 366] on span "T3046172189" at bounding box center [733, 365] width 250 height 19
copy span "T3046172189"
click at [207, 113] on button "< Back to public search results" at bounding box center [180, 124] width 222 height 39
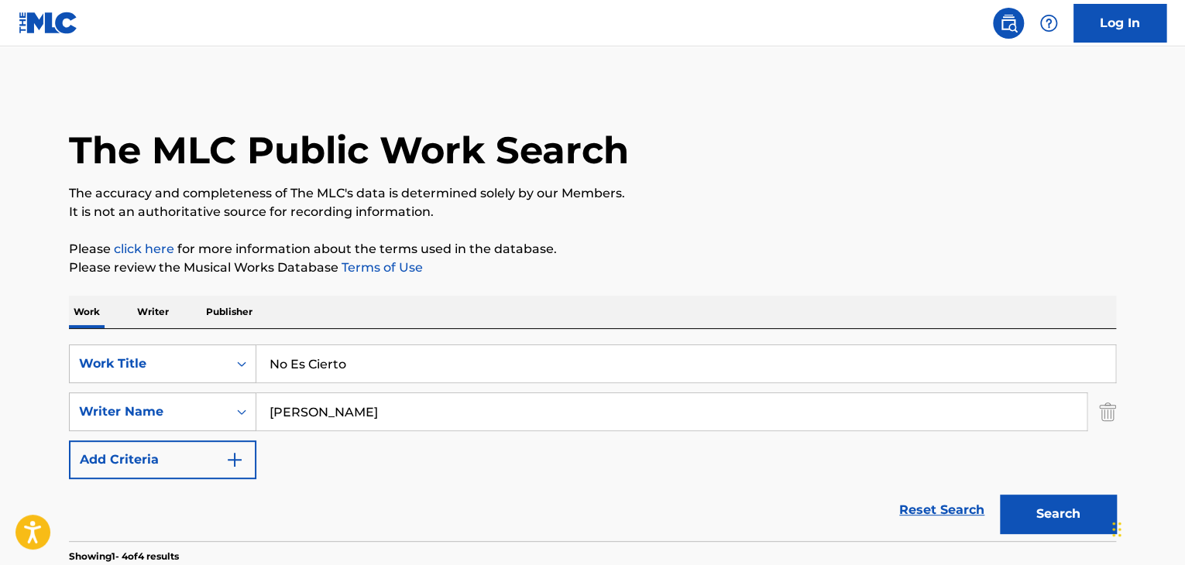
drag, startPoint x: 381, startPoint y: 369, endPoint x: 211, endPoint y: 331, distance: 174.5
click at [205, 333] on div "SearchWithCriteria34483293-607b-4bf6-875a-2138c7802a03 Work Title No Es Cierto …" at bounding box center [592, 435] width 1047 height 212
paste input "Poco A Poc"
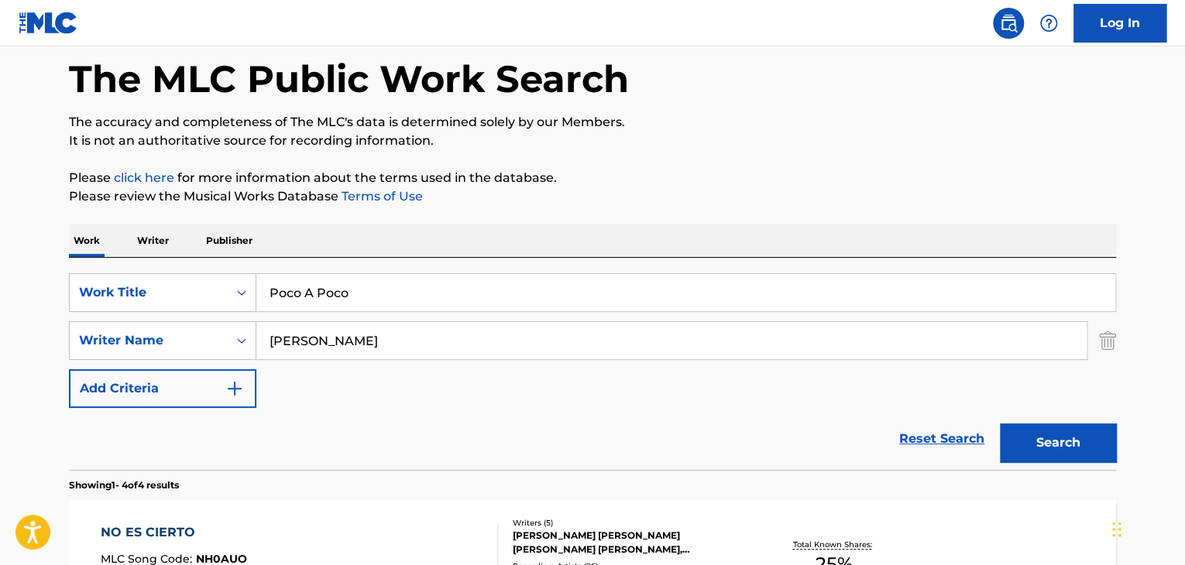
scroll to position [155, 0]
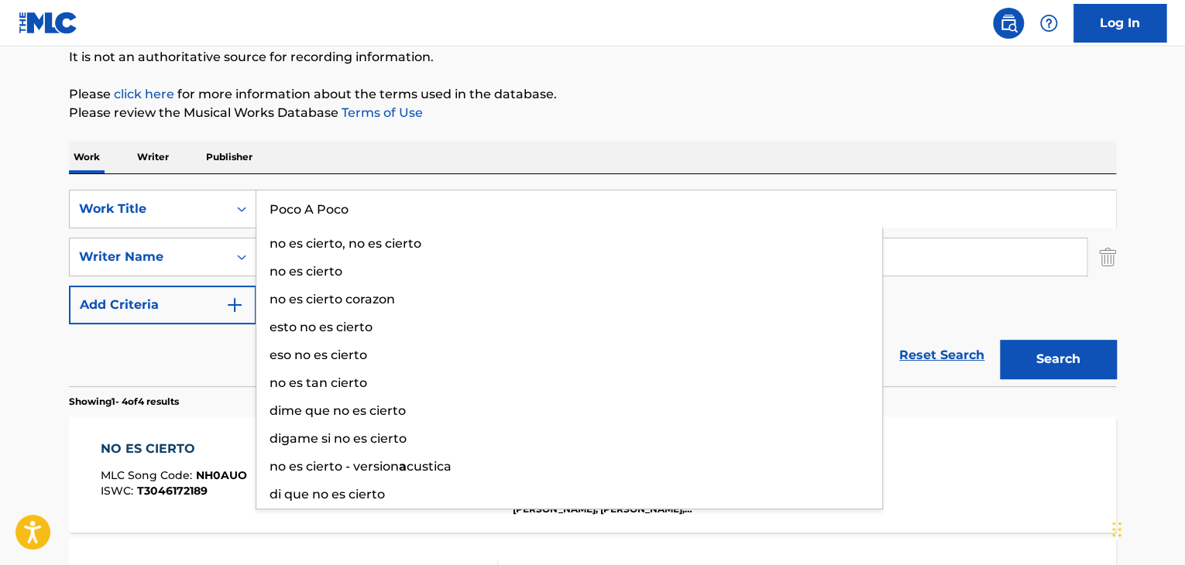
type input "Poco A Poco"
click at [1052, 355] on button "Search" at bounding box center [1058, 359] width 116 height 39
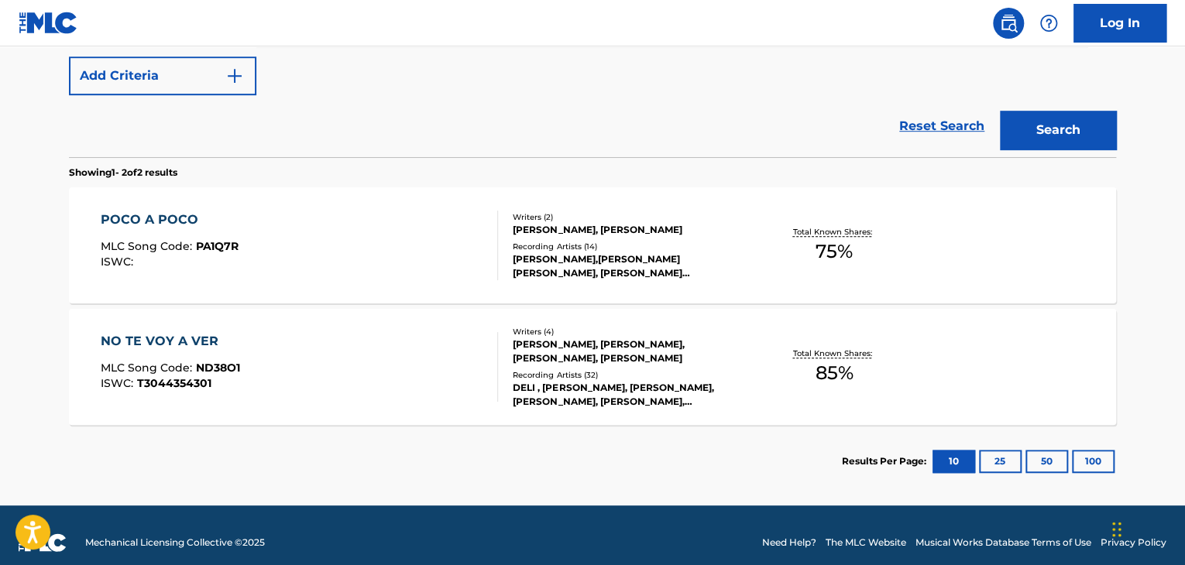
scroll to position [387, 0]
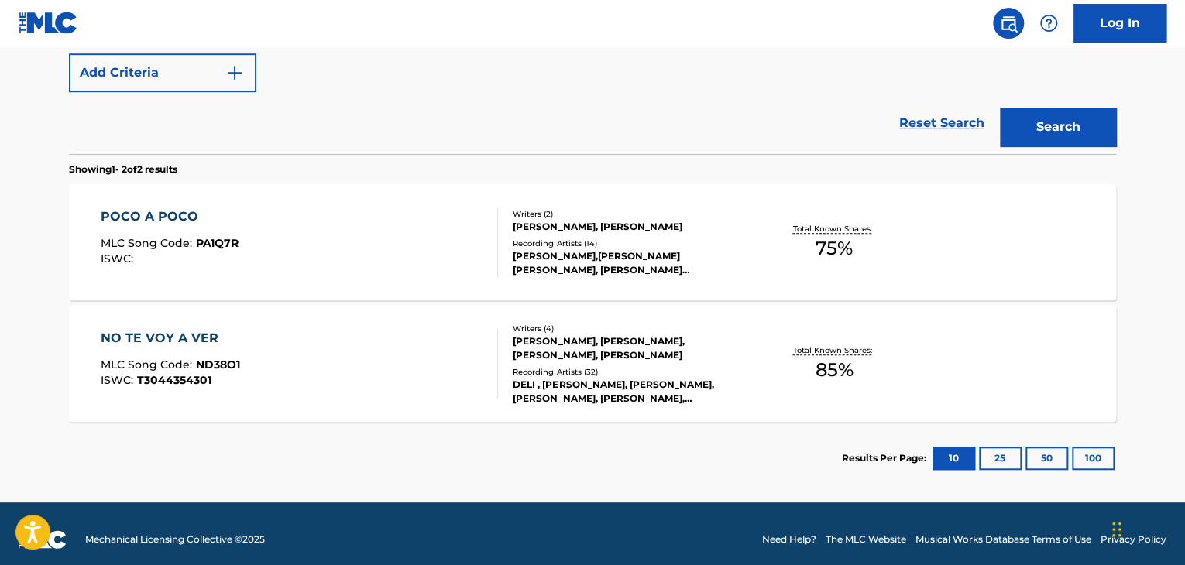
click at [243, 239] on div "POCO A POCO MLC Song Code : PA1Q7R ISWC :" at bounding box center [300, 242] width 398 height 70
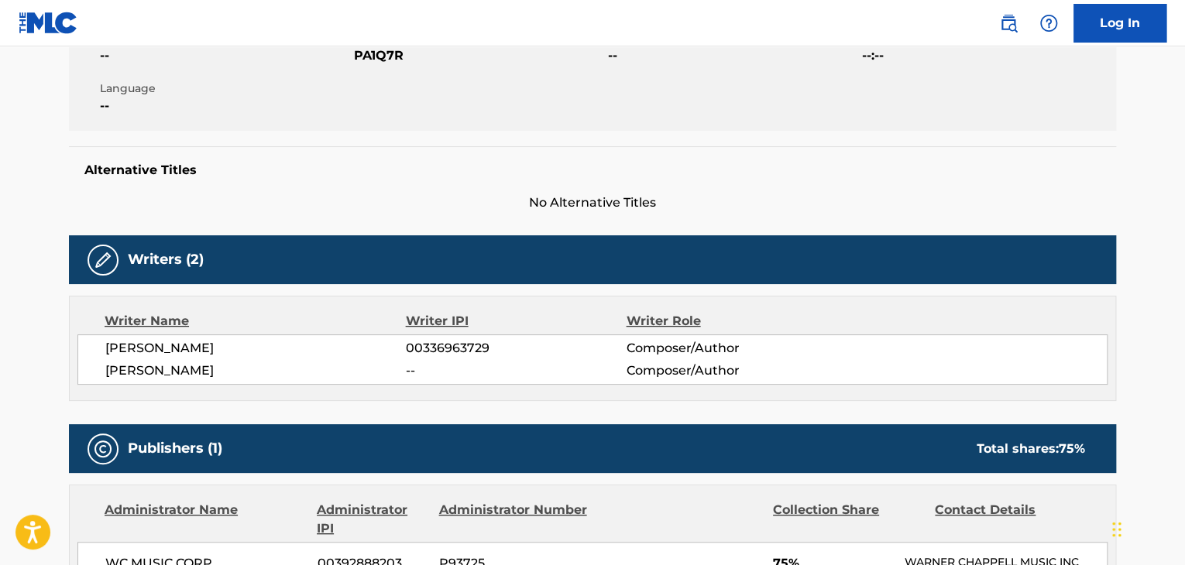
scroll to position [77, 0]
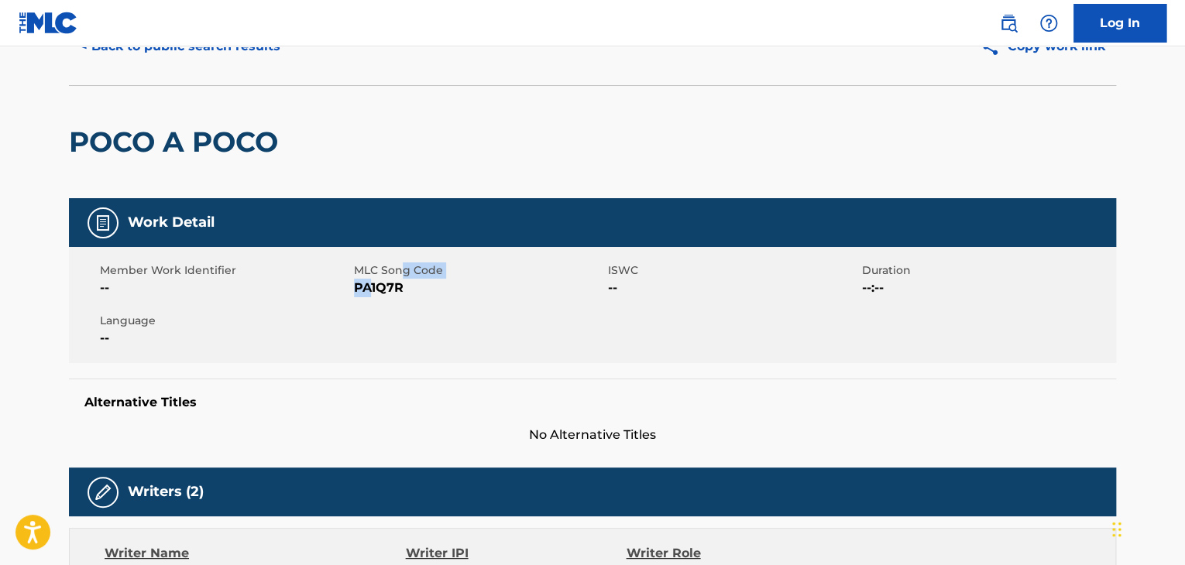
drag, startPoint x: 403, startPoint y: 276, endPoint x: 371, endPoint y: 283, distance: 33.4
click at [371, 283] on div "MLC Song Code PA1Q7R" at bounding box center [481, 279] width 254 height 35
click at [419, 285] on span "PA1Q7R" at bounding box center [479, 288] width 250 height 19
drag, startPoint x: 417, startPoint y: 287, endPoint x: 335, endPoint y: 290, distance: 82.1
click at [335, 290] on div "Member Work Identifier -- MLC Song Code PA1Q7R ISWC -- Duration --:-- Language …" at bounding box center [592, 305] width 1047 height 116
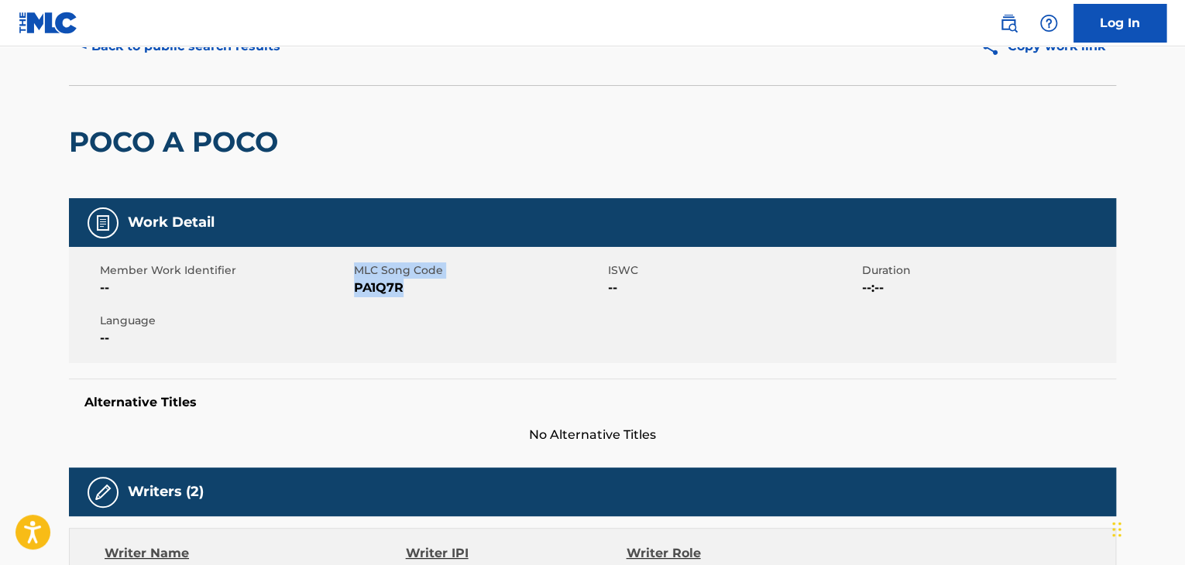
click at [434, 307] on div "Member Work Identifier -- MLC Song Code PA1Q7R ISWC -- Duration --:-- Language …" at bounding box center [592, 305] width 1047 height 116
click at [424, 293] on span "PA1Q7R" at bounding box center [479, 288] width 250 height 19
drag, startPoint x: 411, startPoint y: 290, endPoint x: 356, endPoint y: 289, distance: 55.0
click at [356, 289] on span "PA1Q7R" at bounding box center [479, 288] width 250 height 19
copy span "PA1Q7R"
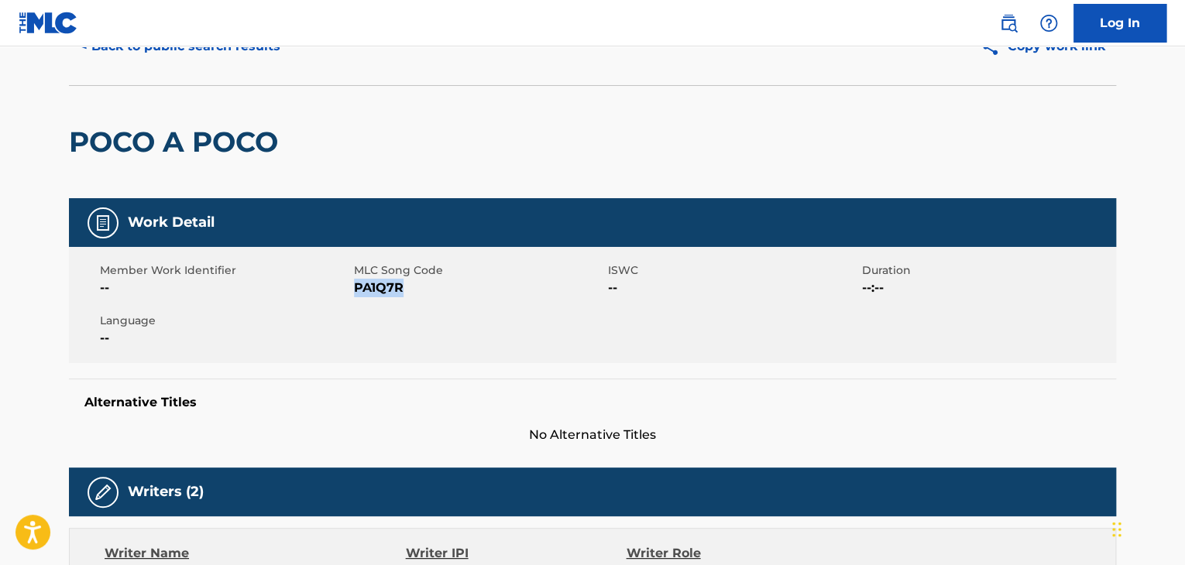
click at [185, 60] on button "< Back to public search results" at bounding box center [180, 46] width 222 height 39
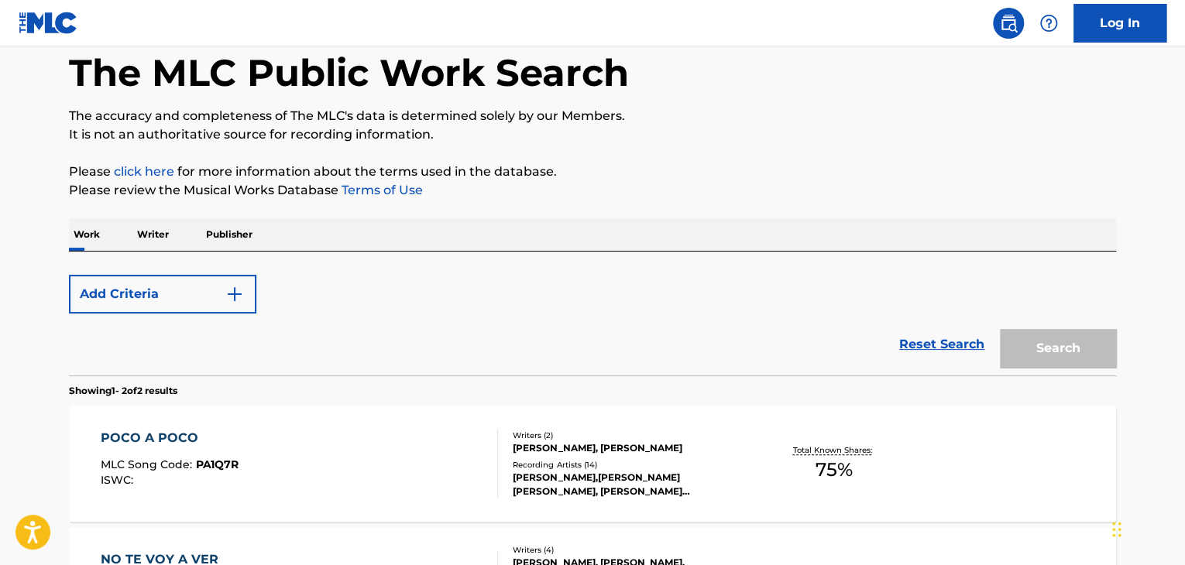
scroll to position [310, 0]
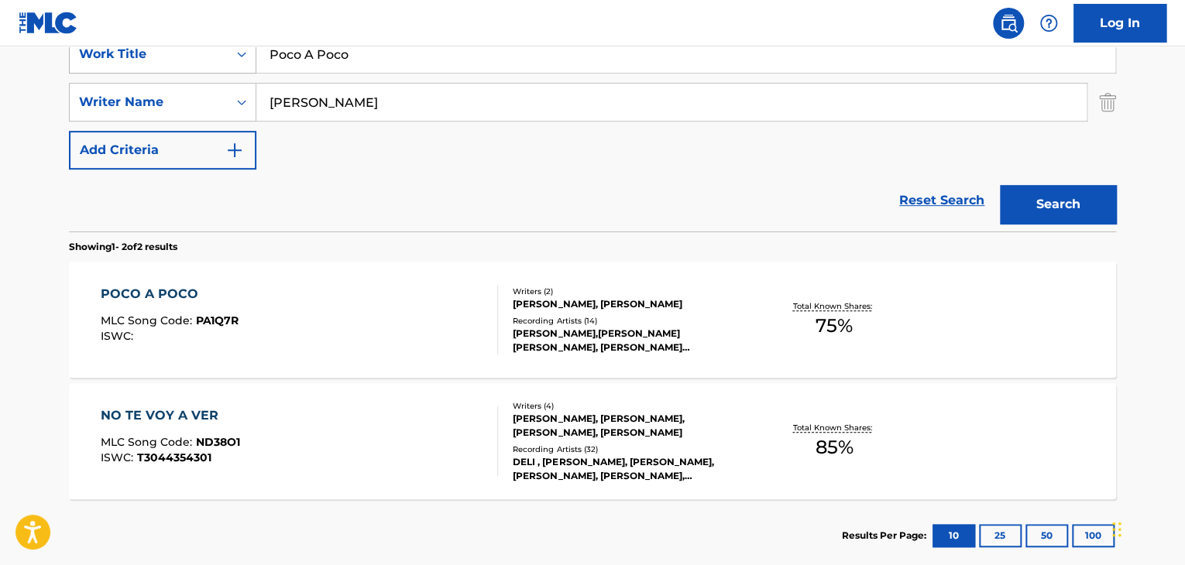
drag, startPoint x: 248, startPoint y: 33, endPoint x: 231, endPoint y: 57, distance: 29.4
click at [112, 23] on div "Log In The MLC Public Work Search The accuracy and completeness of The MLC's da…" at bounding box center [592, 172] width 1185 height 964
paste input "Sient"
click at [1068, 202] on button "Search" at bounding box center [1058, 204] width 116 height 39
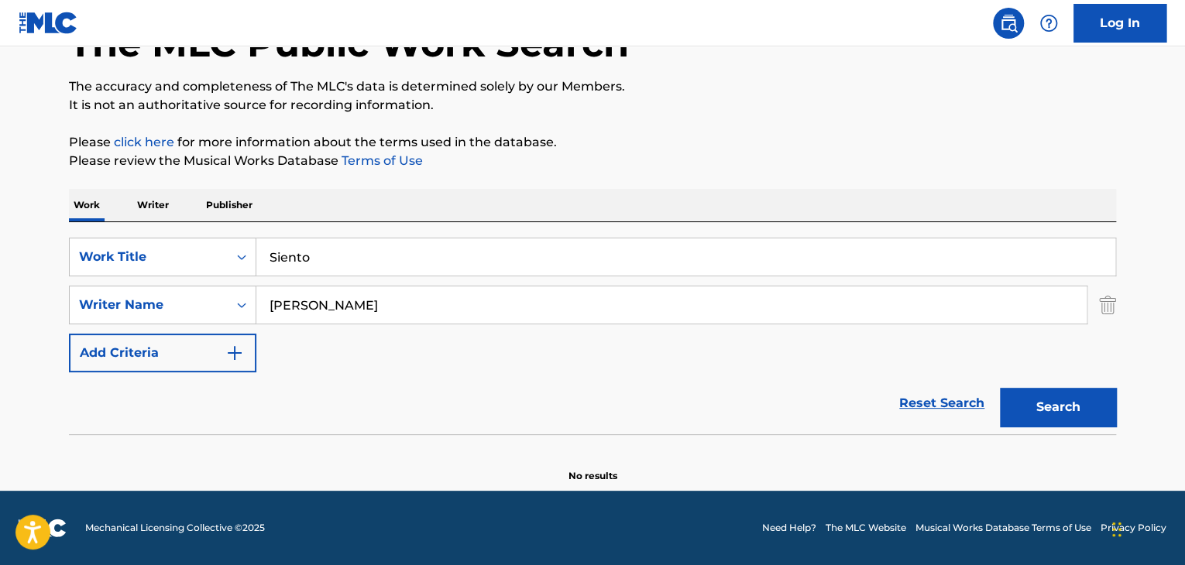
scroll to position [107, 0]
click at [66, 213] on div "The MLC Public Work Search The accuracy and completeness of The MLC's data is d…" at bounding box center [592, 230] width 1084 height 505
paste input "uerte"
click at [1073, 403] on button "Search" at bounding box center [1058, 407] width 116 height 39
click at [189, 242] on div "SearchWithCriteria34483293-607b-4bf6-875a-2138c7802a03 Work Title Suerte" at bounding box center [592, 257] width 1047 height 39
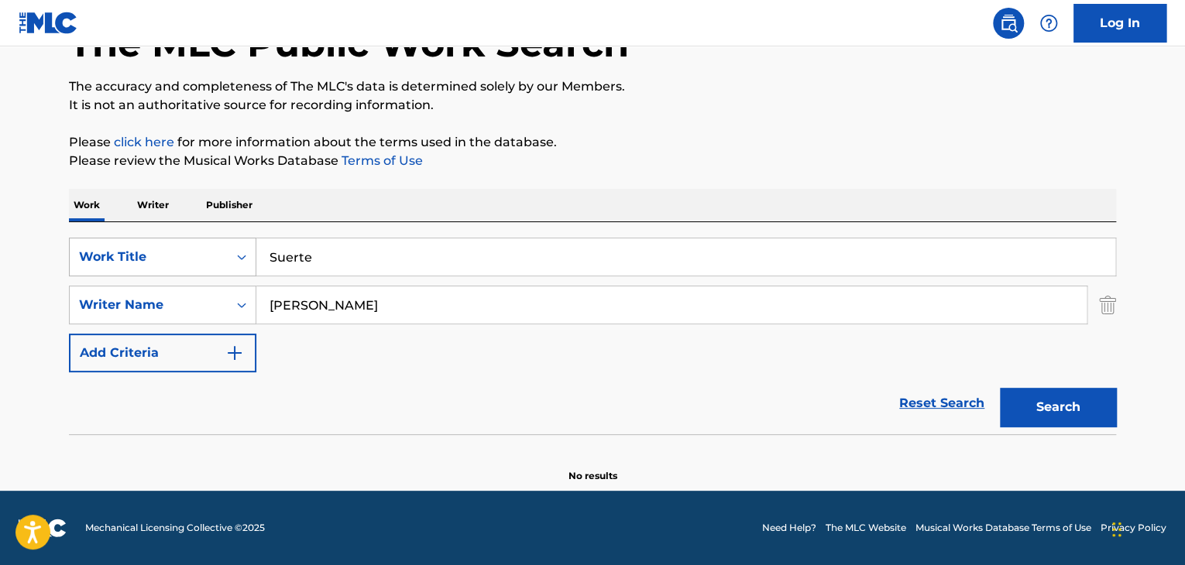
paste input "Lo Nuestro"
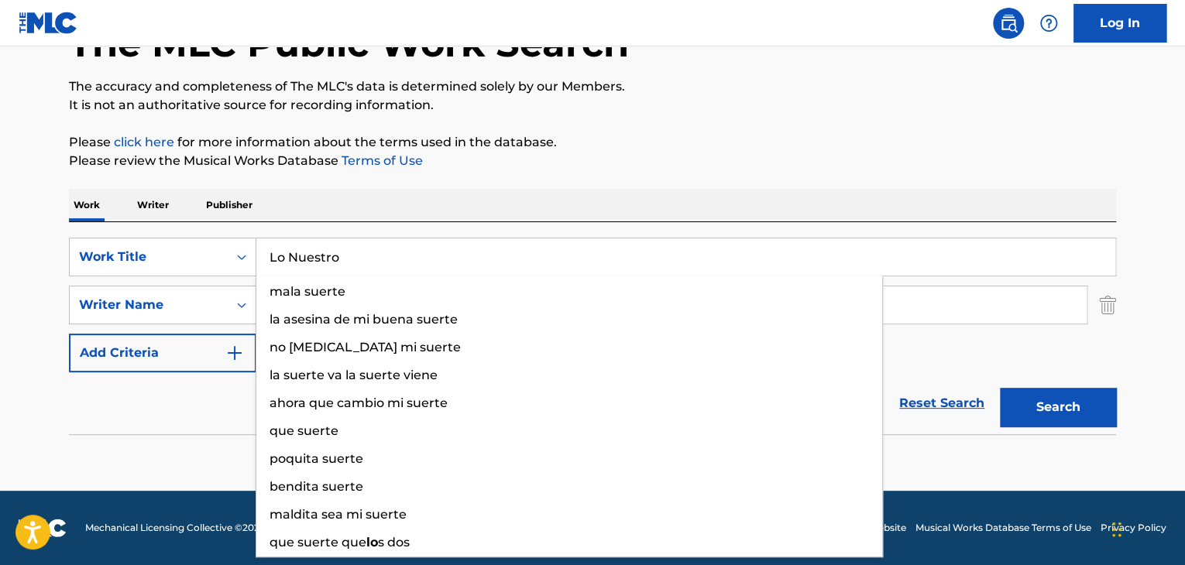
type input "Lo Nuestro"
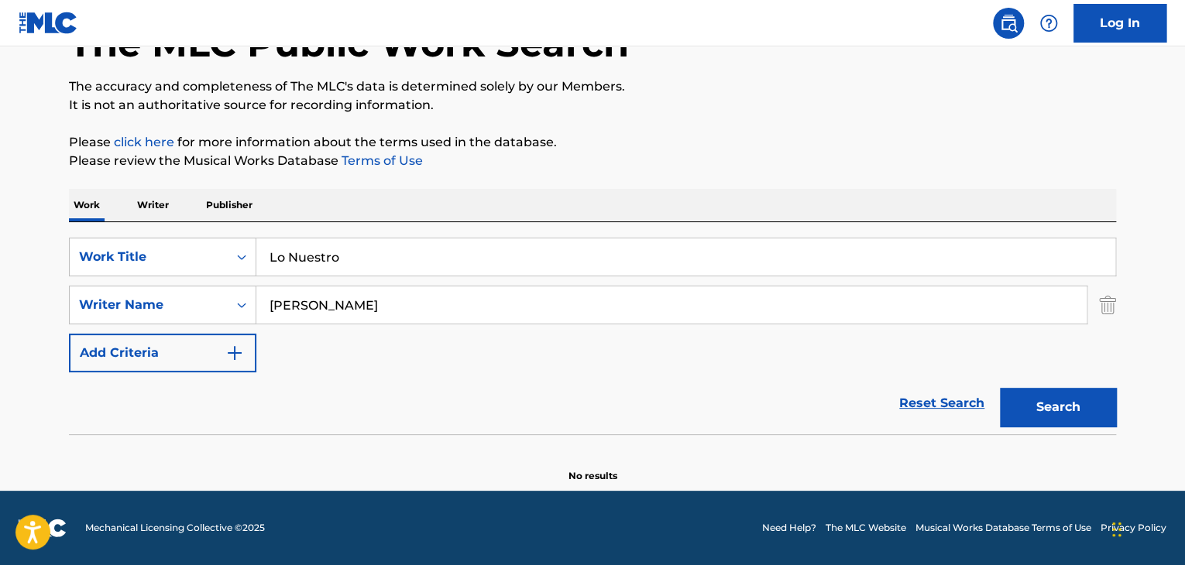
click at [1055, 405] on button "Search" at bounding box center [1058, 407] width 116 height 39
